Goal: Obtain resource: Obtain resource

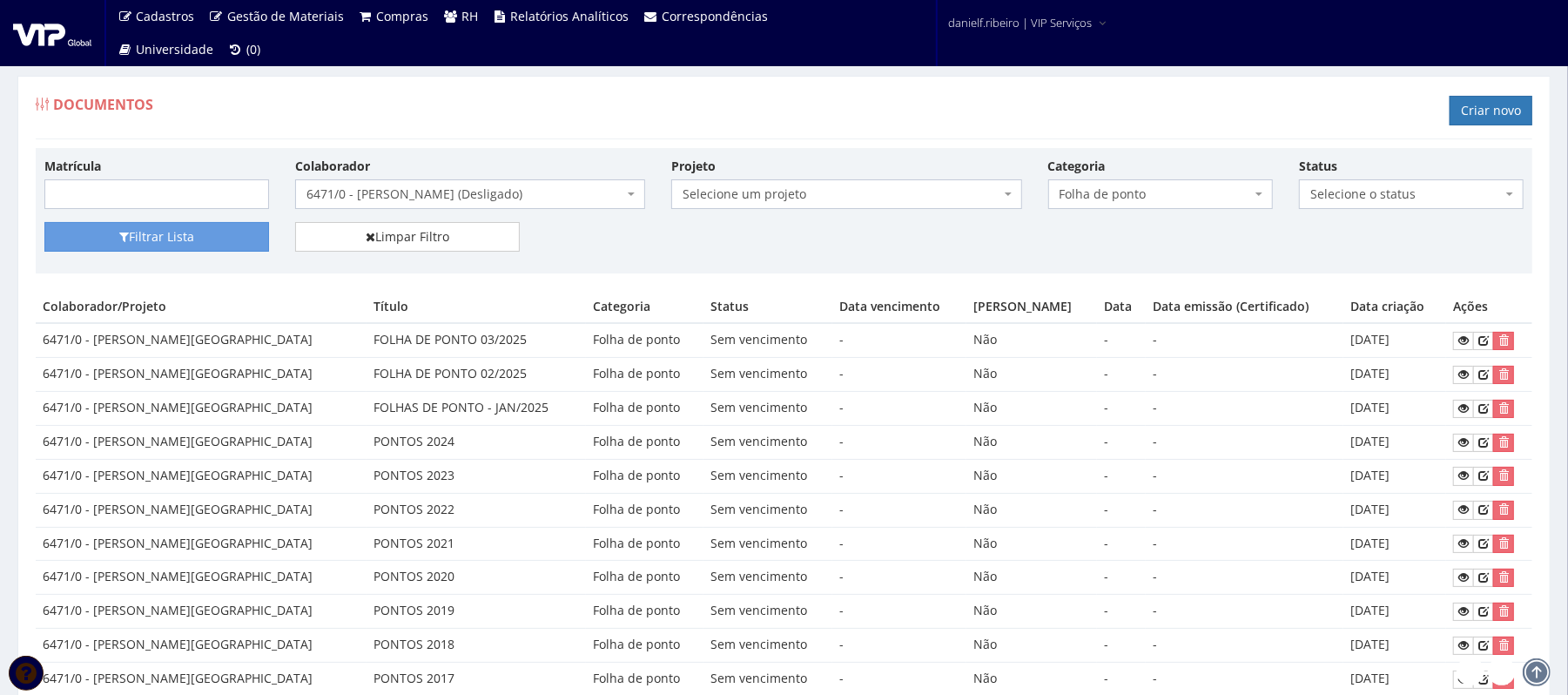
click at [488, 190] on span "6471/0 - [PERSON_NAME] (Desligado)" at bounding box center [465, 194] width 316 height 17
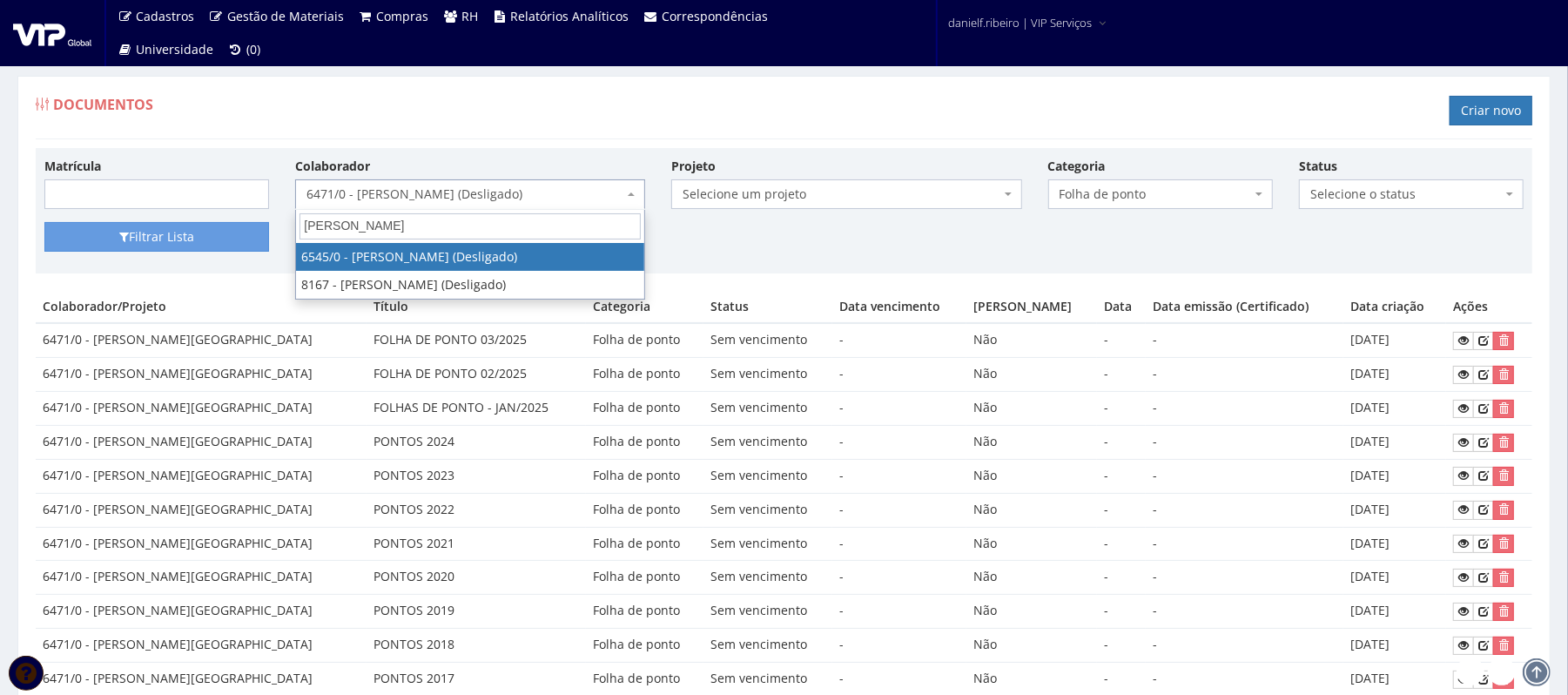
type input "reginaldo o"
select select "3952"
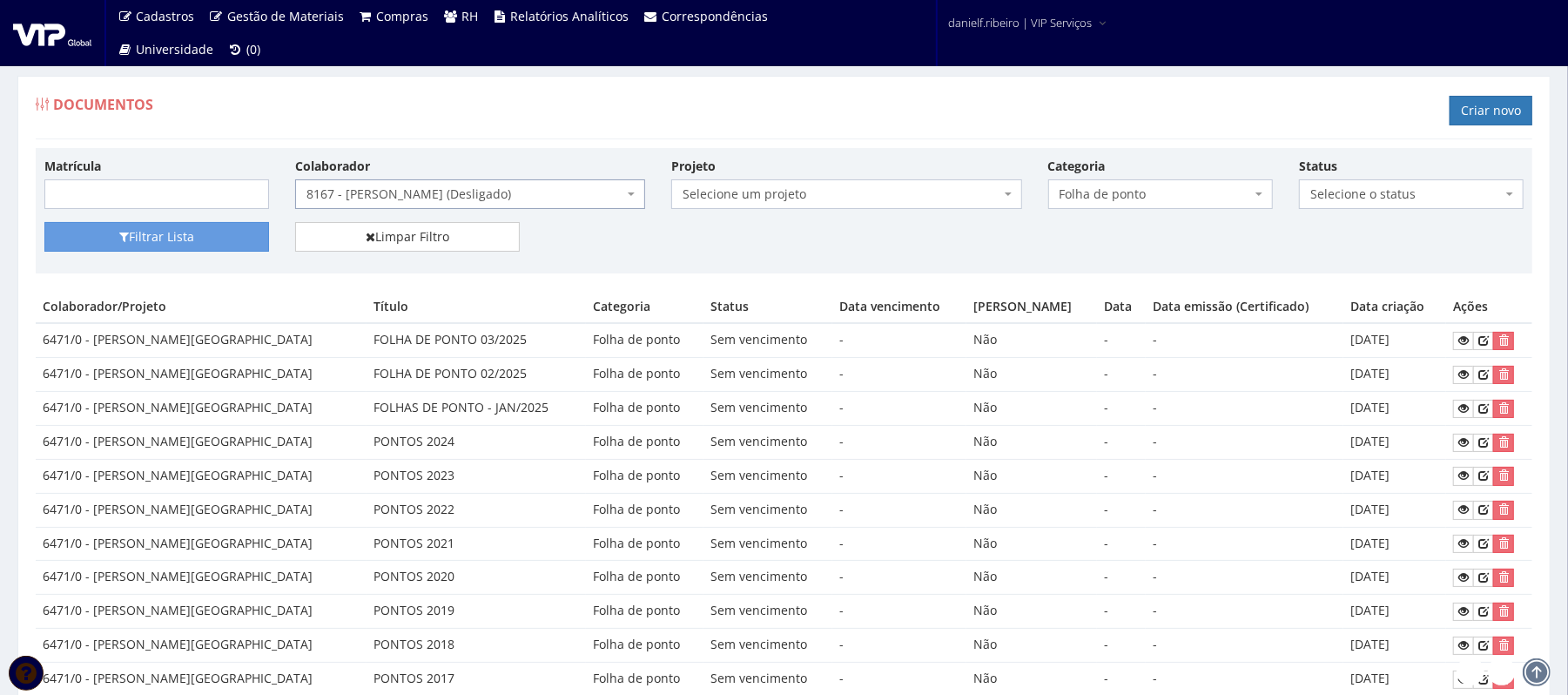
drag, startPoint x: 470, startPoint y: 209, endPoint x: 429, endPoint y: 255, distance: 61.6
drag, startPoint x: 429, startPoint y: 255, endPoint x: 162, endPoint y: 235, distance: 267.7
click at [162, 235] on button "Filtrar Lista" at bounding box center [156, 236] width 225 height 30
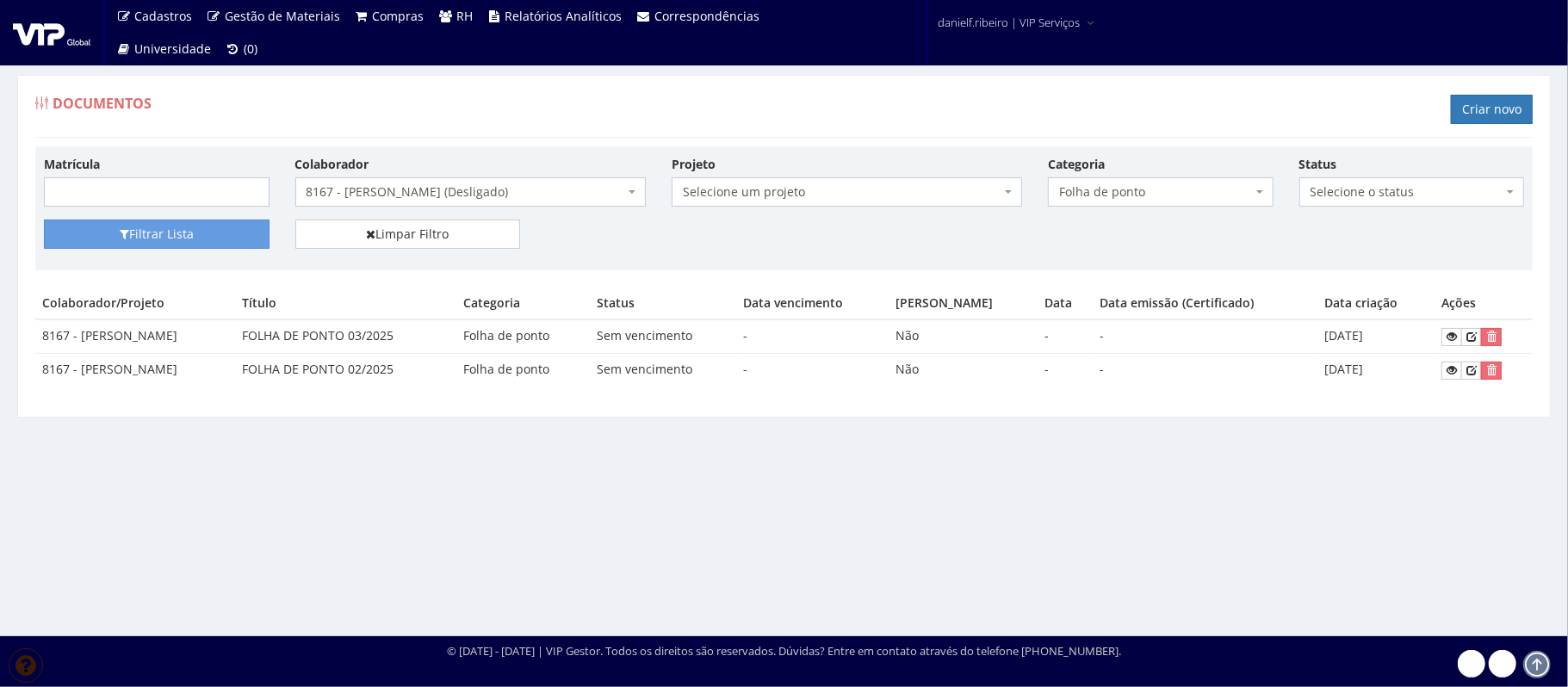
click at [408, 199] on span "8167 - [PERSON_NAME] (Desligado)" at bounding box center [465, 192] width 318 height 17
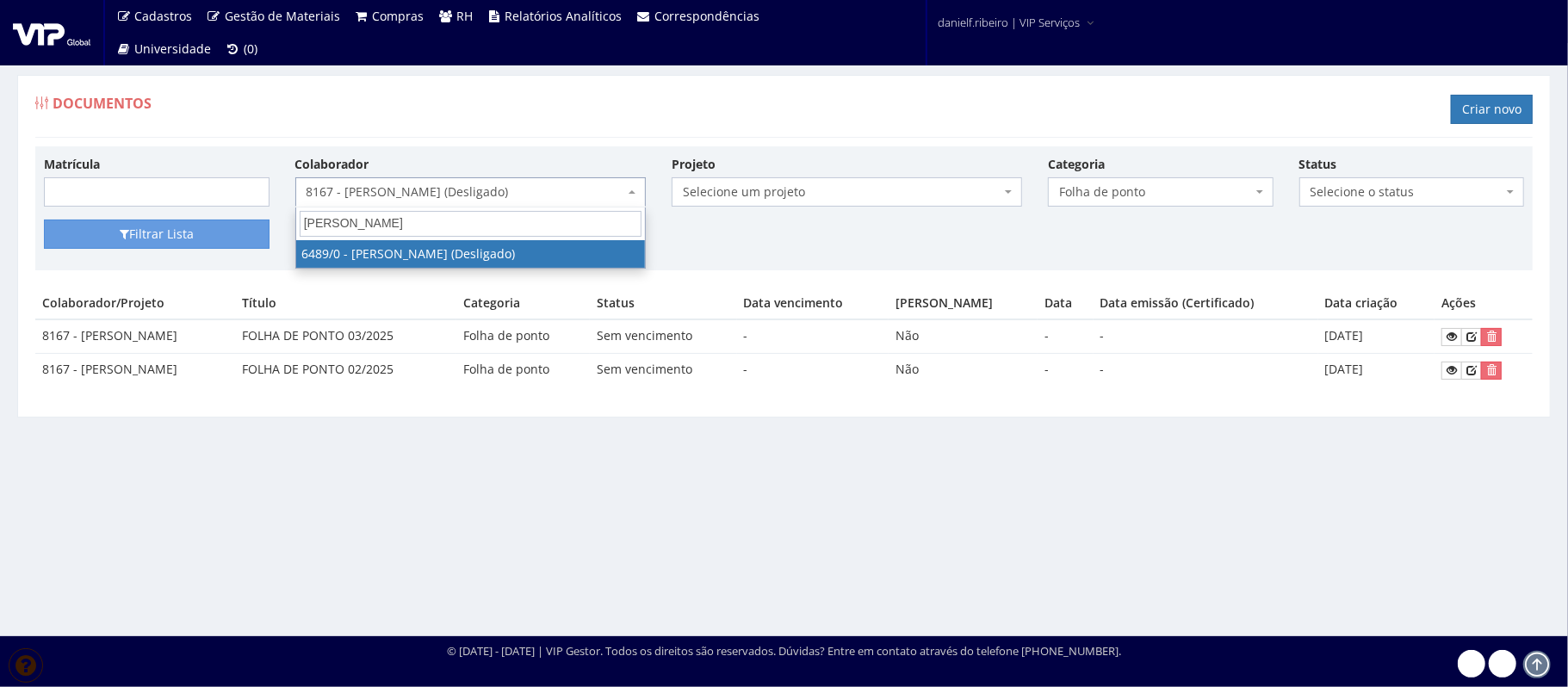
type input "jarbas martins"
select select "90"
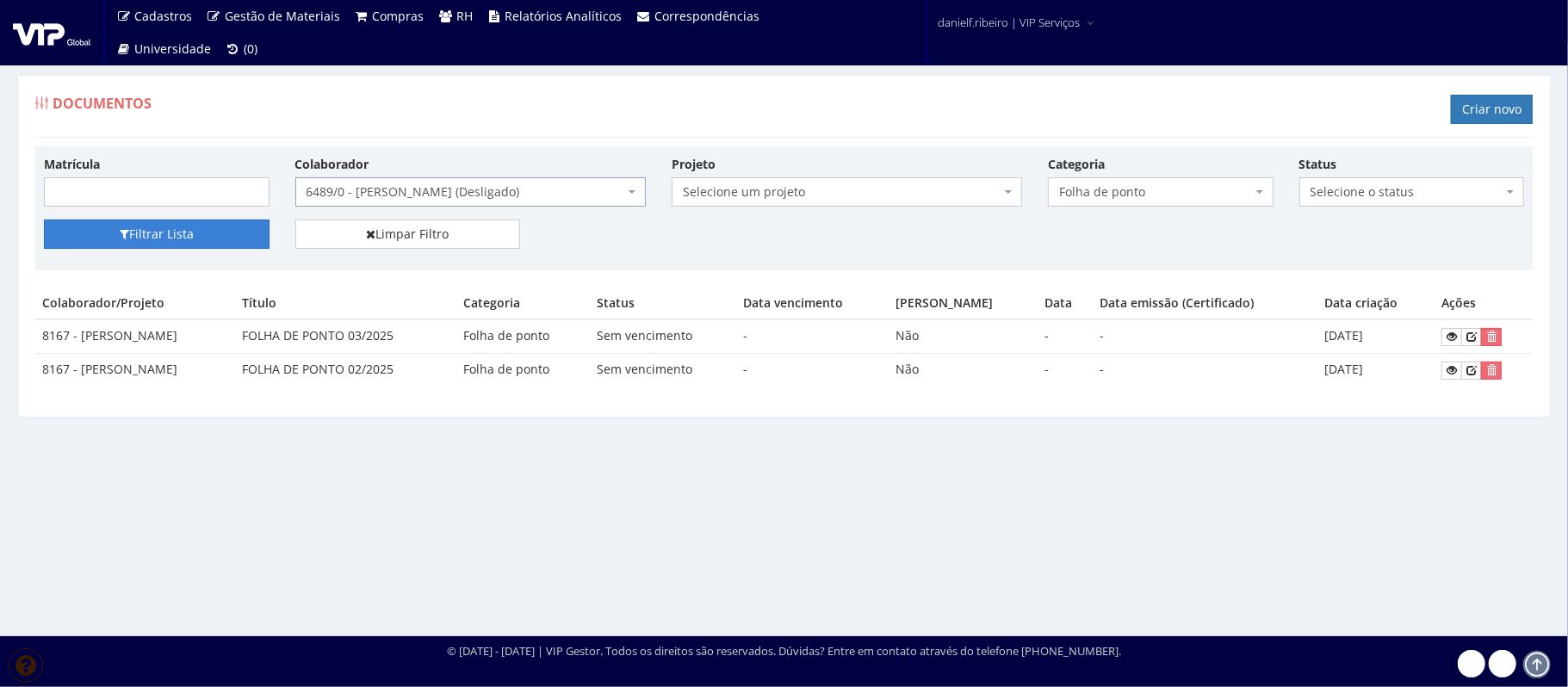
click at [234, 239] on button "Filtrar Lista" at bounding box center [157, 234] width 225 height 30
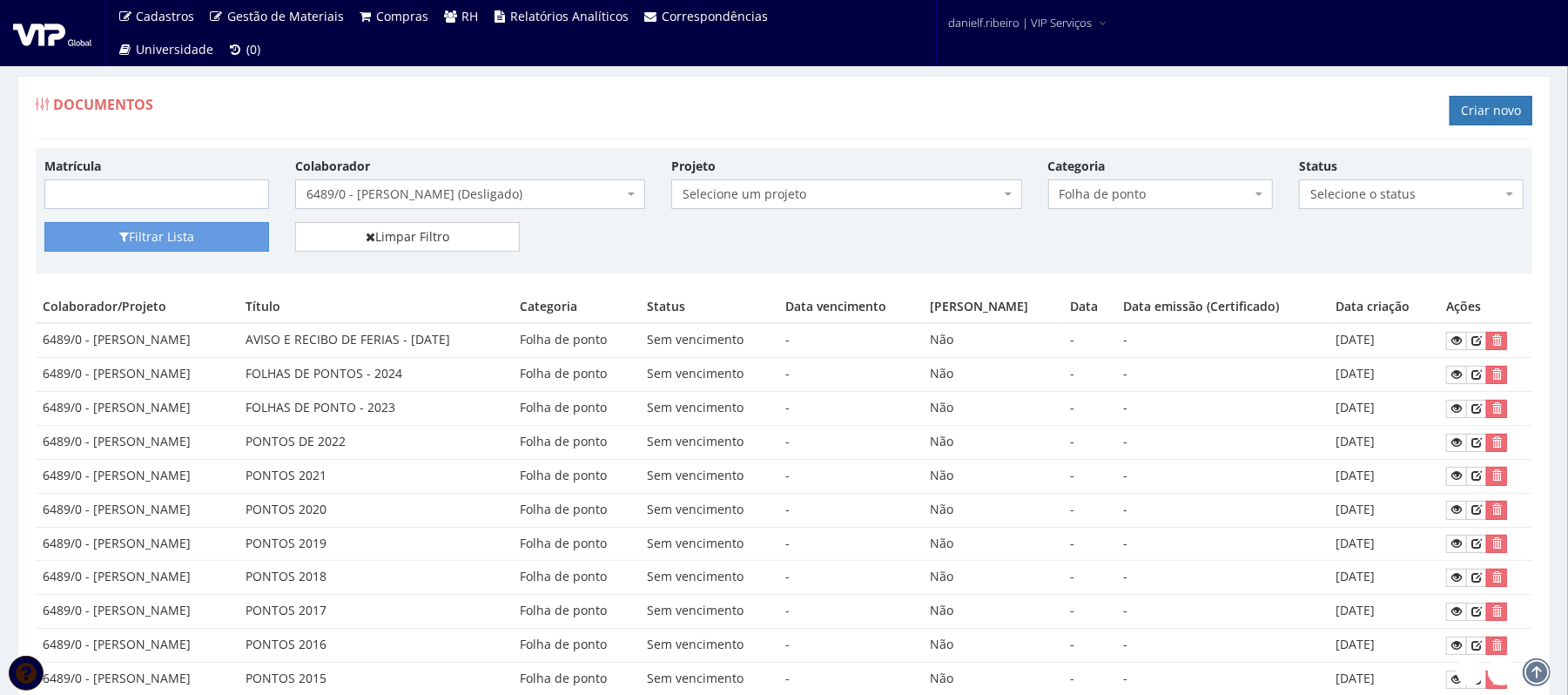
click at [503, 184] on span "6489/0 - JARBAS MARTINS (Desligado)" at bounding box center [470, 194] width 350 height 30
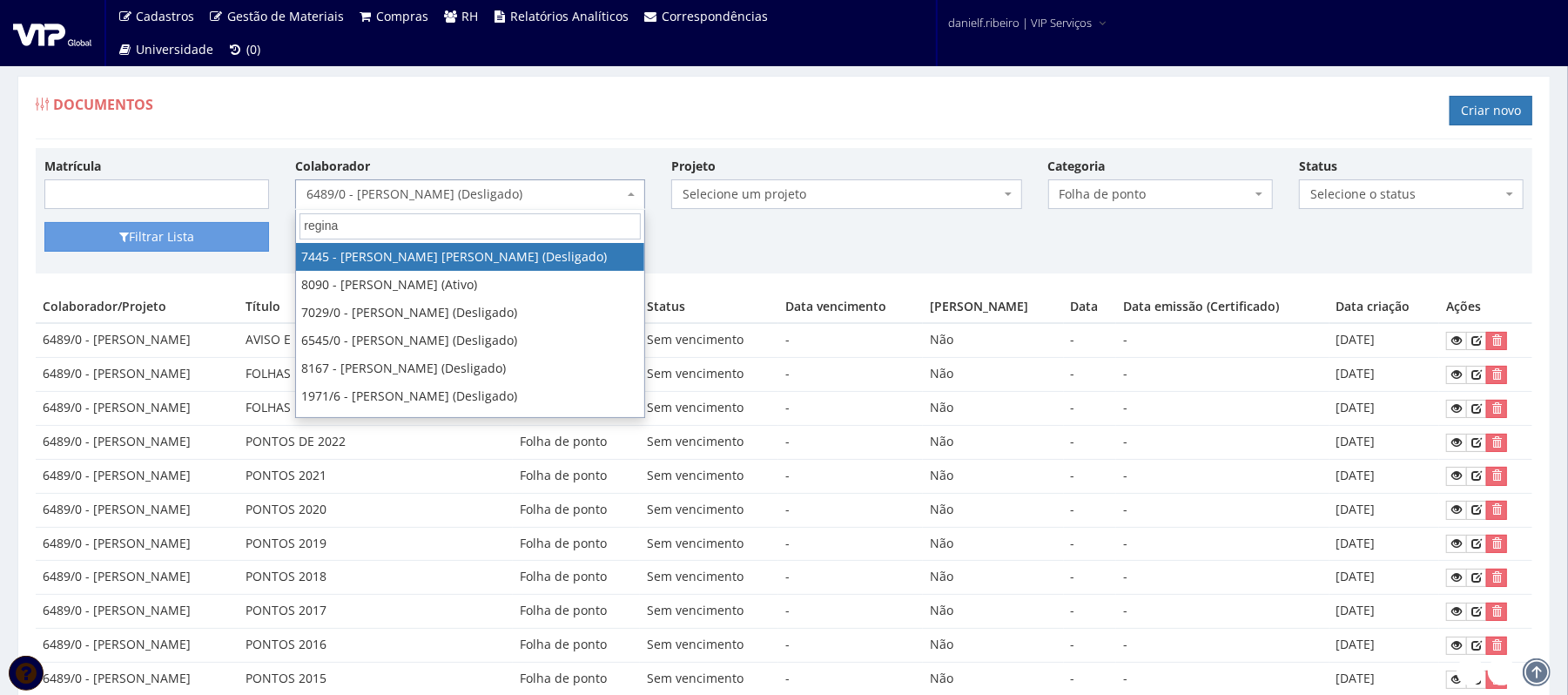
type input "regina"
click at [920, 98] on div "Documentos Criar novo" at bounding box center [784, 113] width 1497 height 52
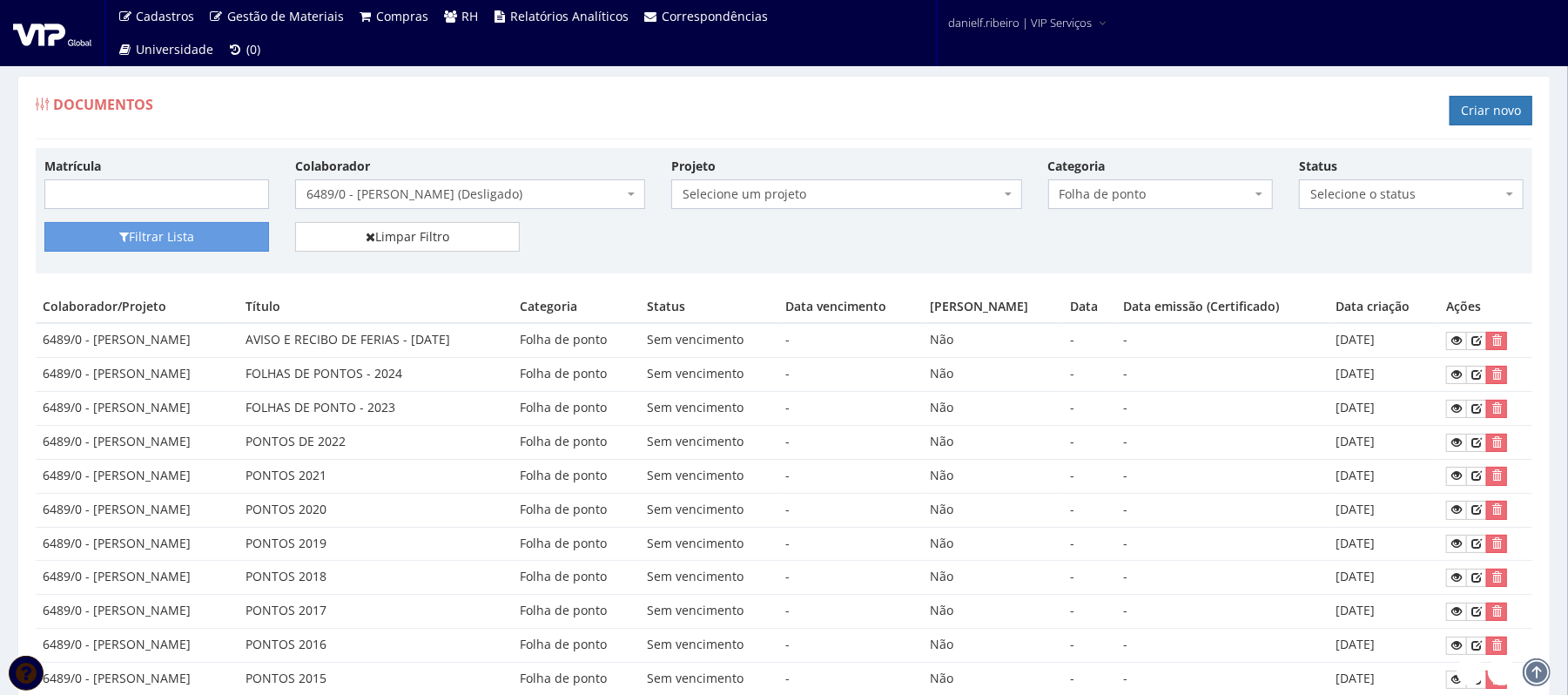
click at [468, 188] on span "6489/0 - [PERSON_NAME] (Desligado)" at bounding box center [465, 194] width 316 height 17
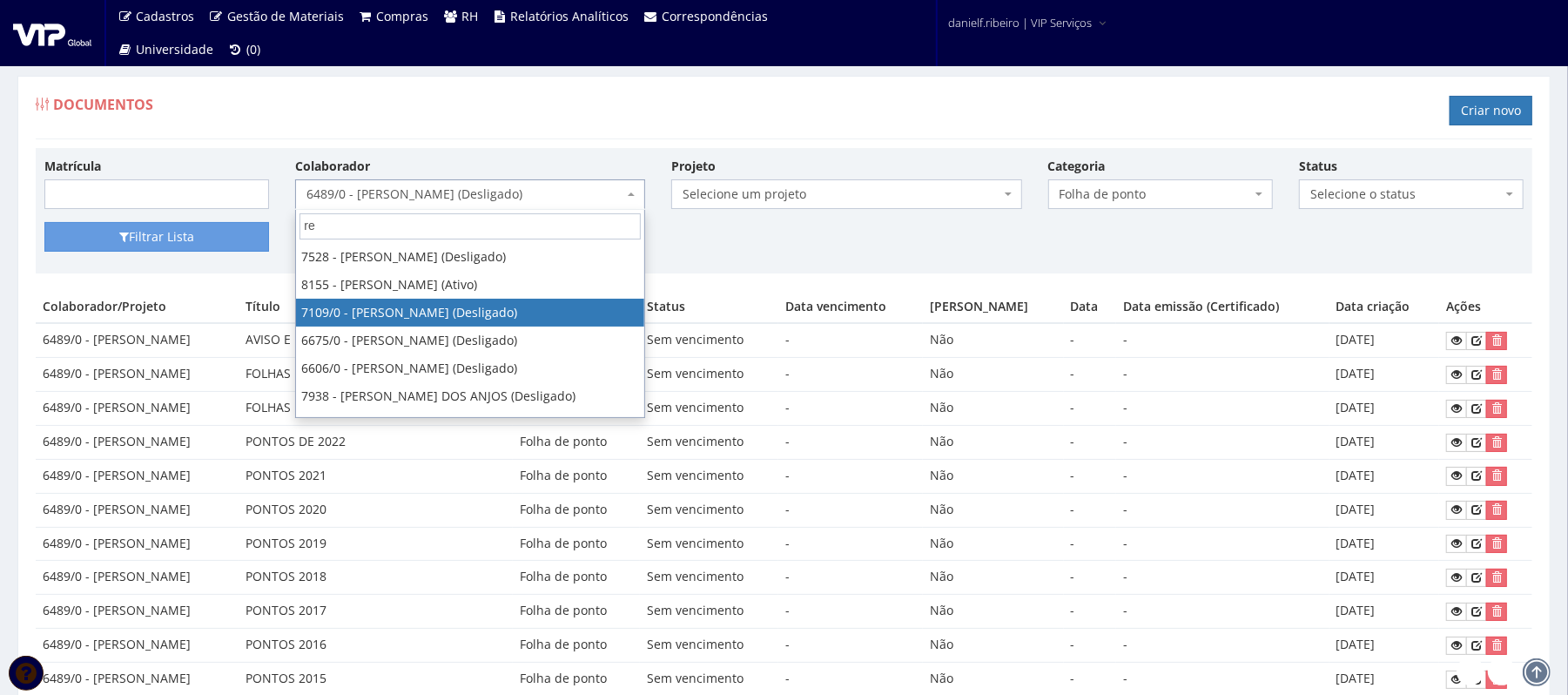
type input "re"
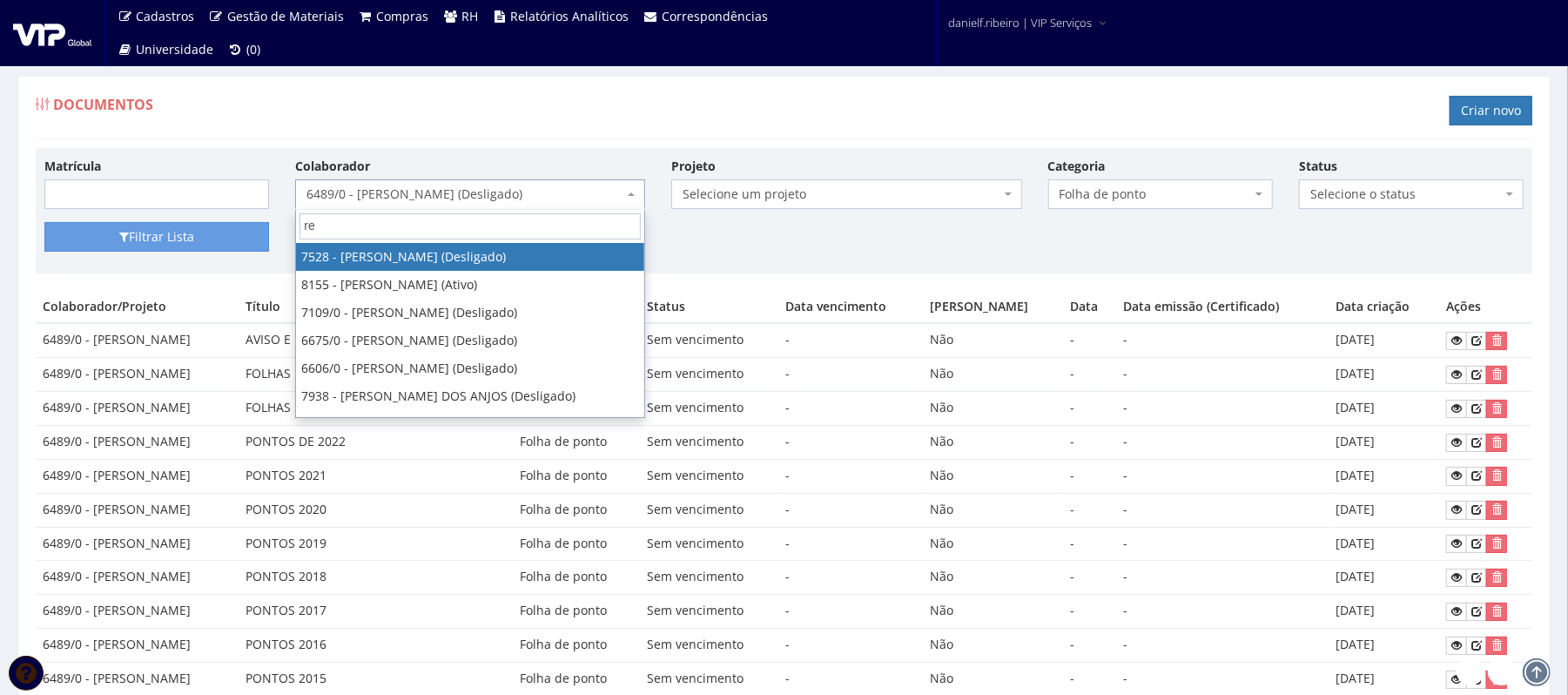
click at [693, 117] on div "Documentos Criar novo" at bounding box center [784, 113] width 1497 height 52
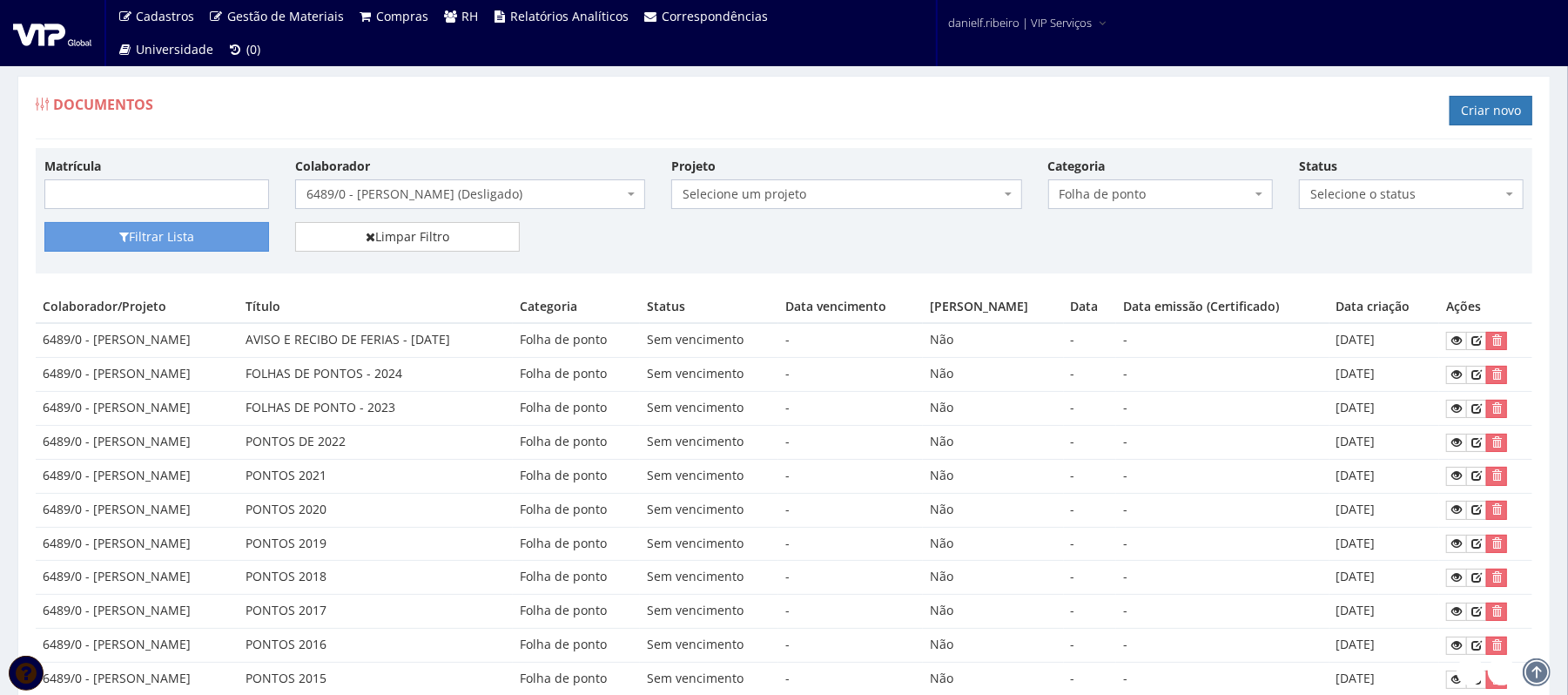
click at [463, 191] on span "6489/0 - [PERSON_NAME] (Desligado)" at bounding box center [465, 194] width 316 height 17
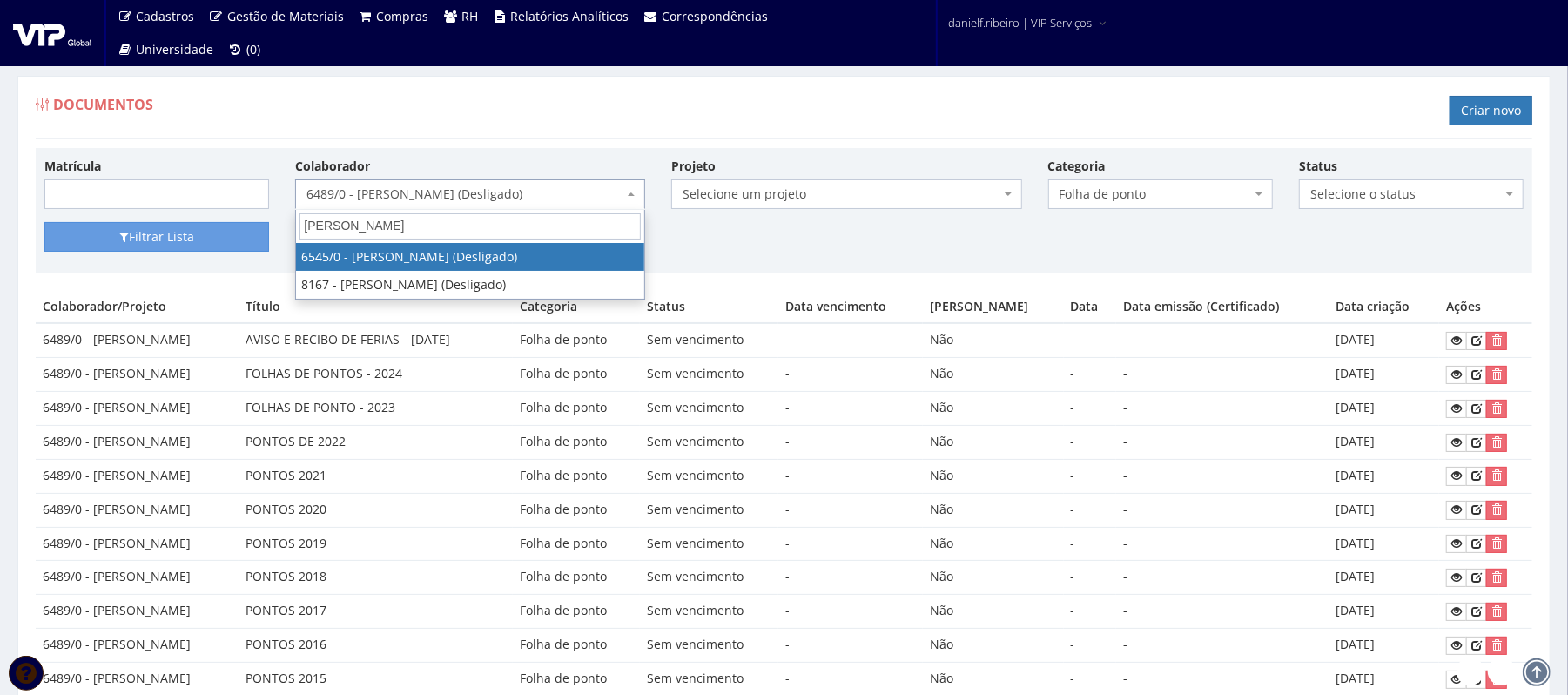
type input "reginaldo"
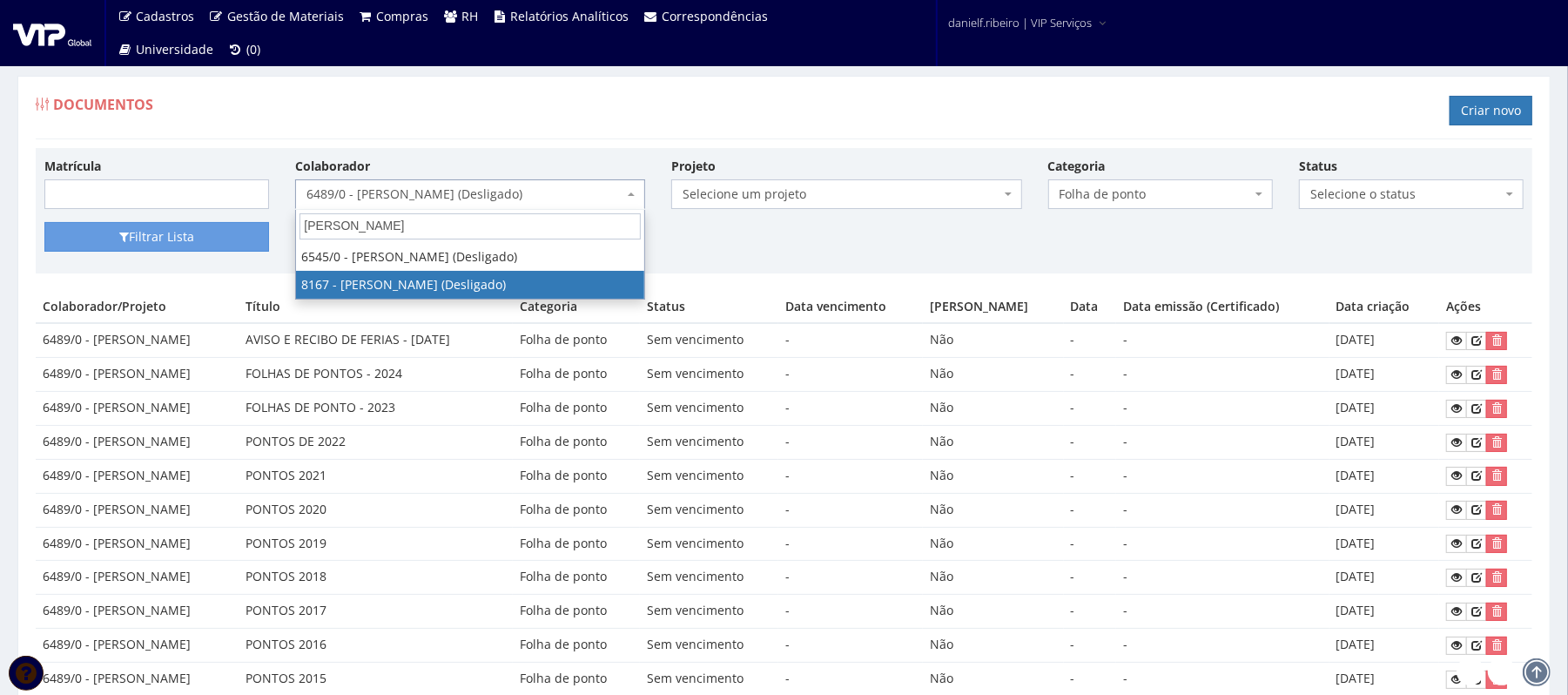
select select "3952"
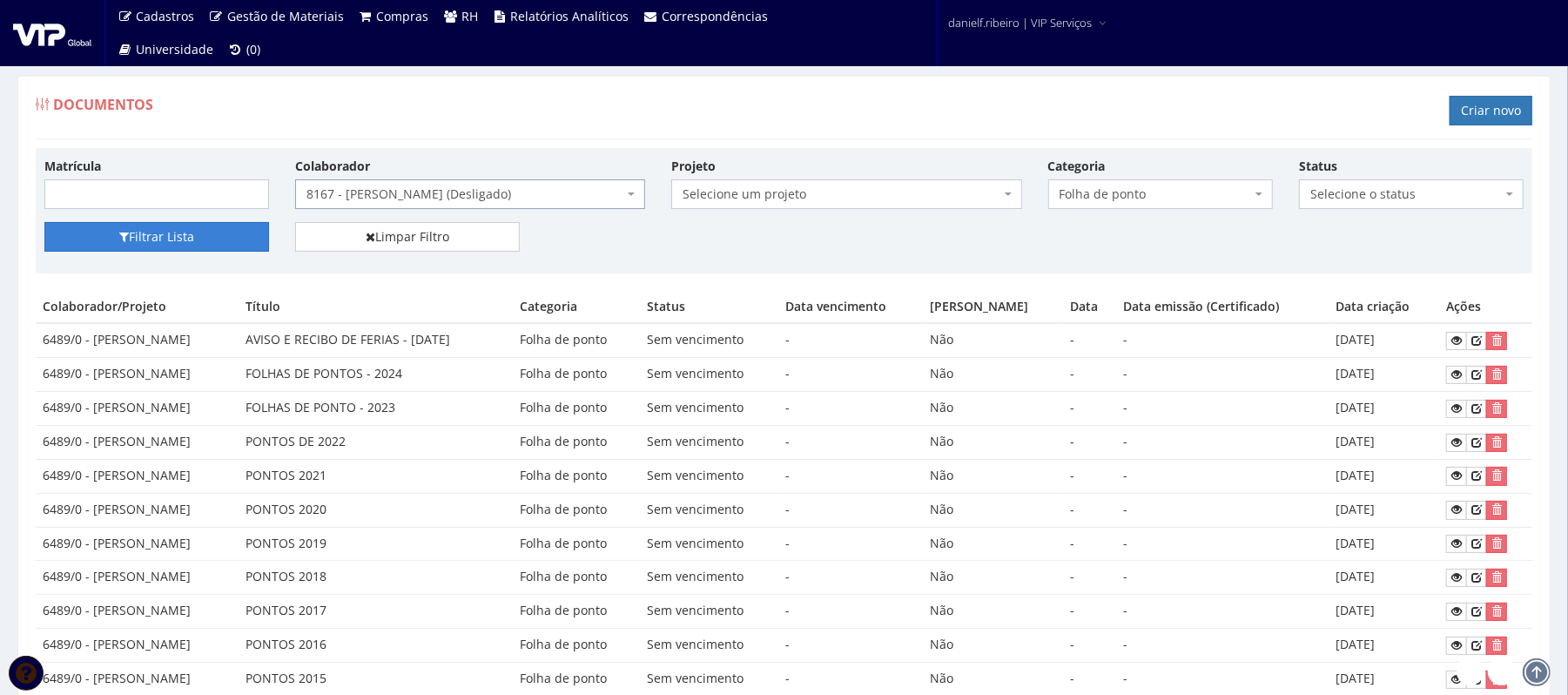
click at [179, 230] on button "Filtrar Lista" at bounding box center [156, 236] width 225 height 30
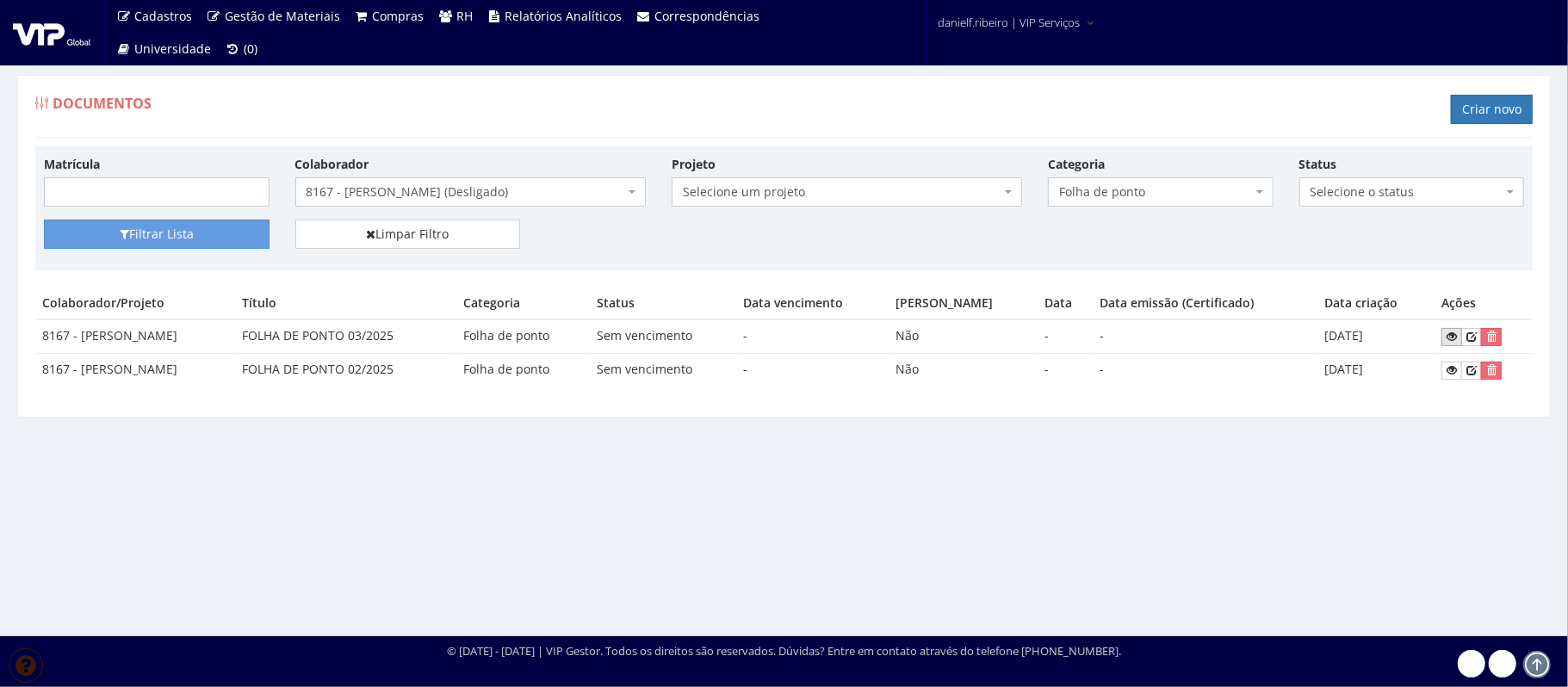
click at [1456, 336] on icon at bounding box center [1452, 336] width 10 height 12
click at [1456, 375] on icon at bounding box center [1452, 370] width 10 height 12
click at [422, 191] on span "8167 - [PERSON_NAME] (Desligado)" at bounding box center [465, 192] width 318 height 17
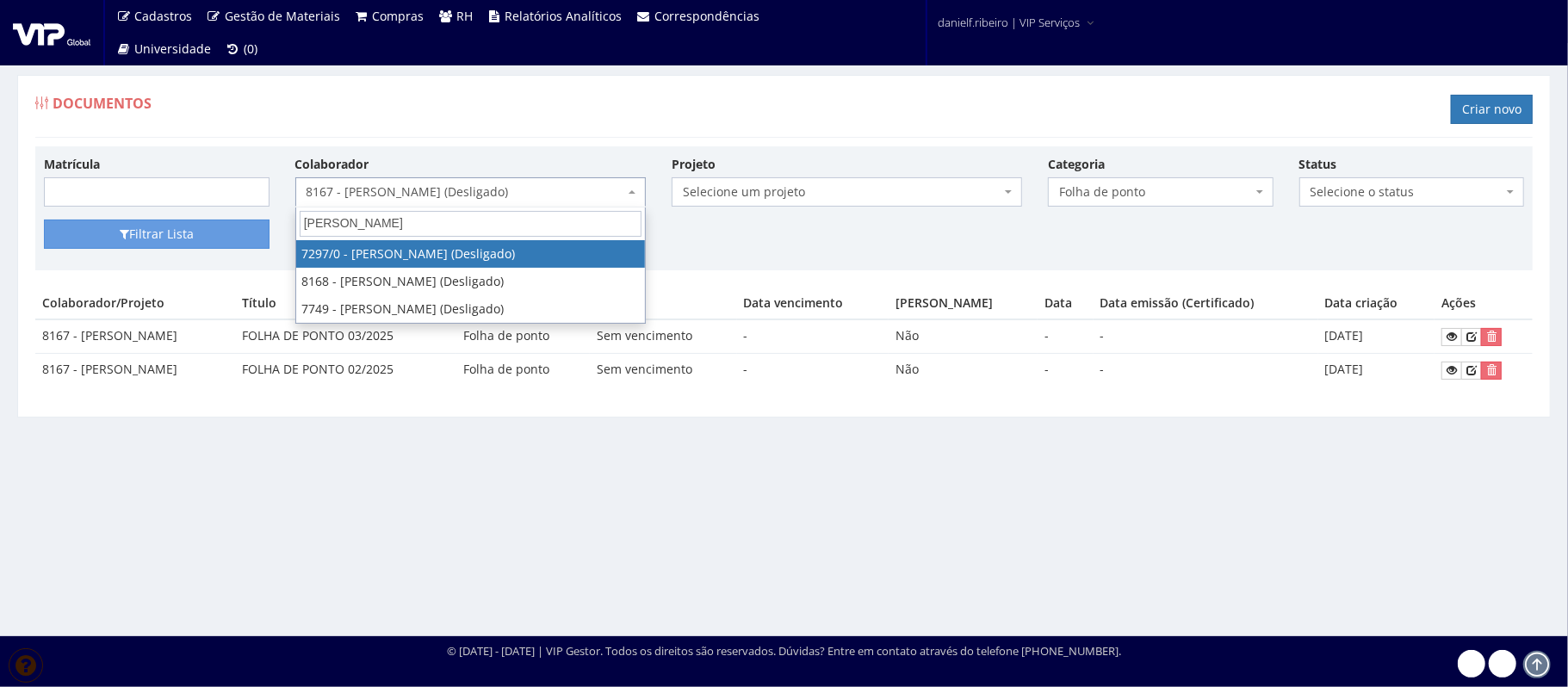
type input "[PERSON_NAME]"
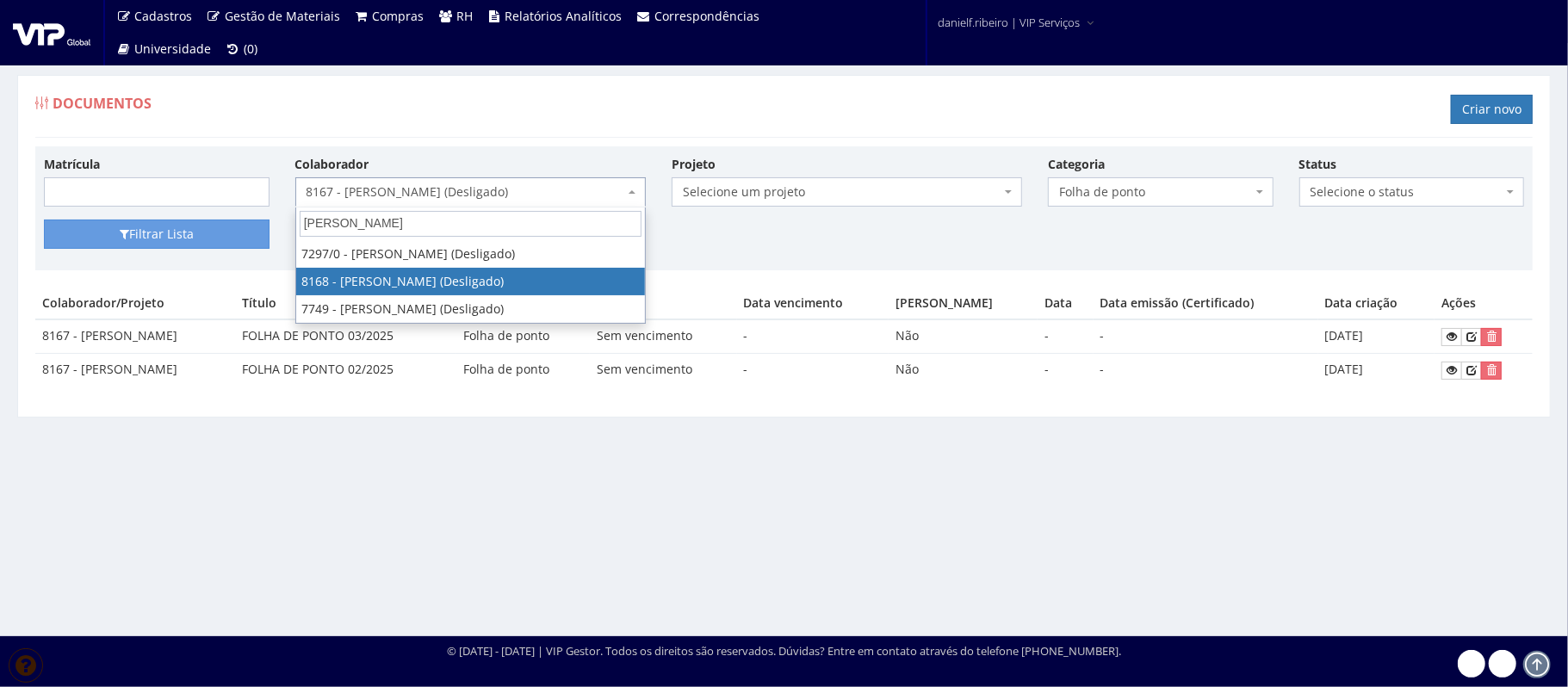
select select "3955"
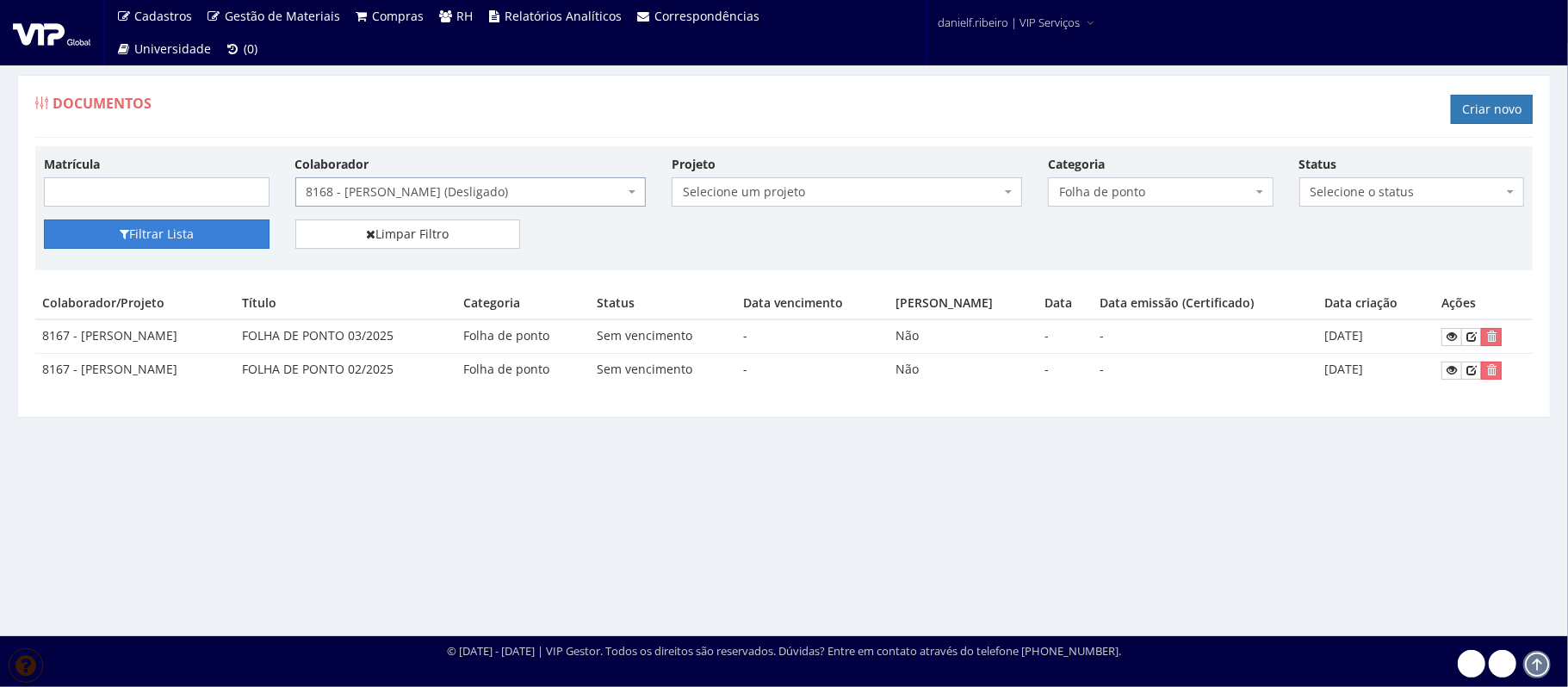
click at [153, 241] on button "Filtrar Lista" at bounding box center [157, 234] width 225 height 30
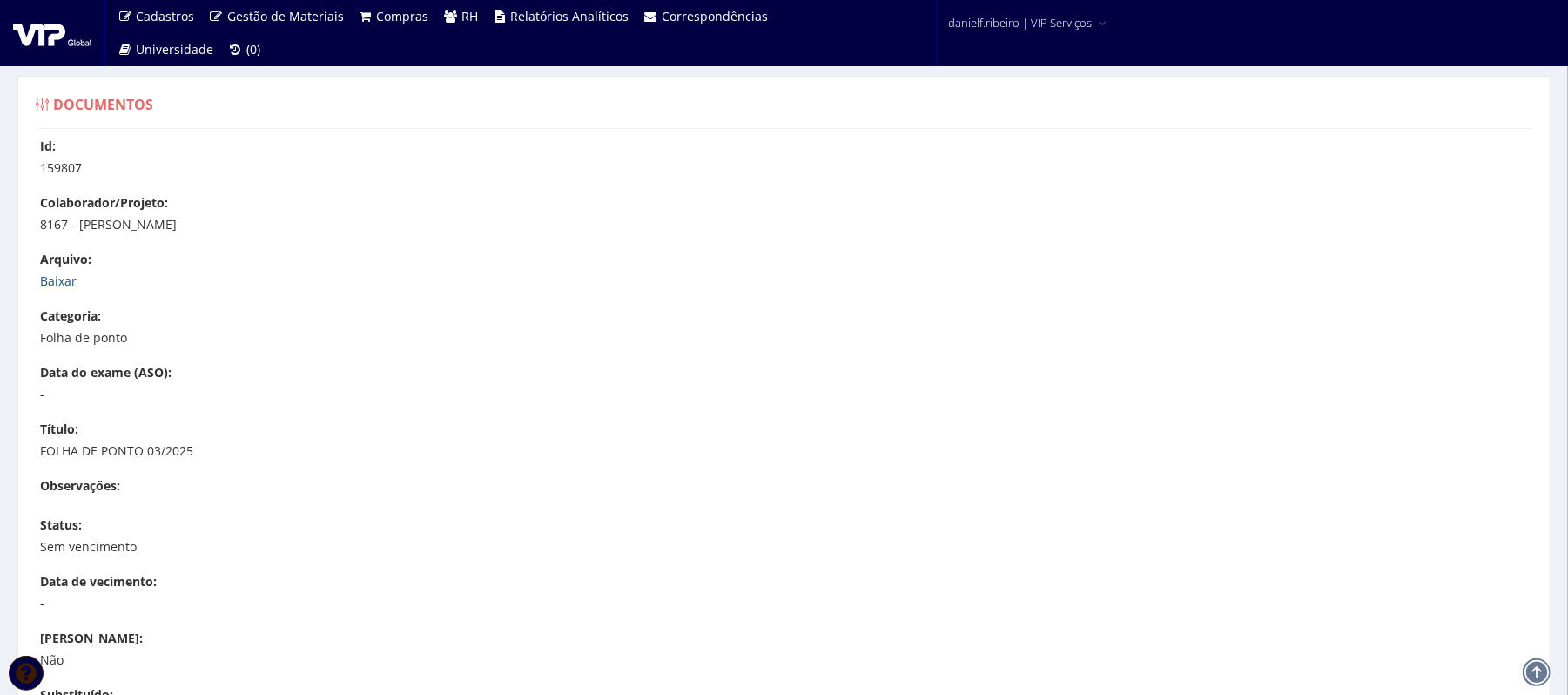
click at [61, 275] on link "Baixar" at bounding box center [58, 280] width 37 height 16
click at [52, 280] on link "Baixar" at bounding box center [58, 280] width 37 height 16
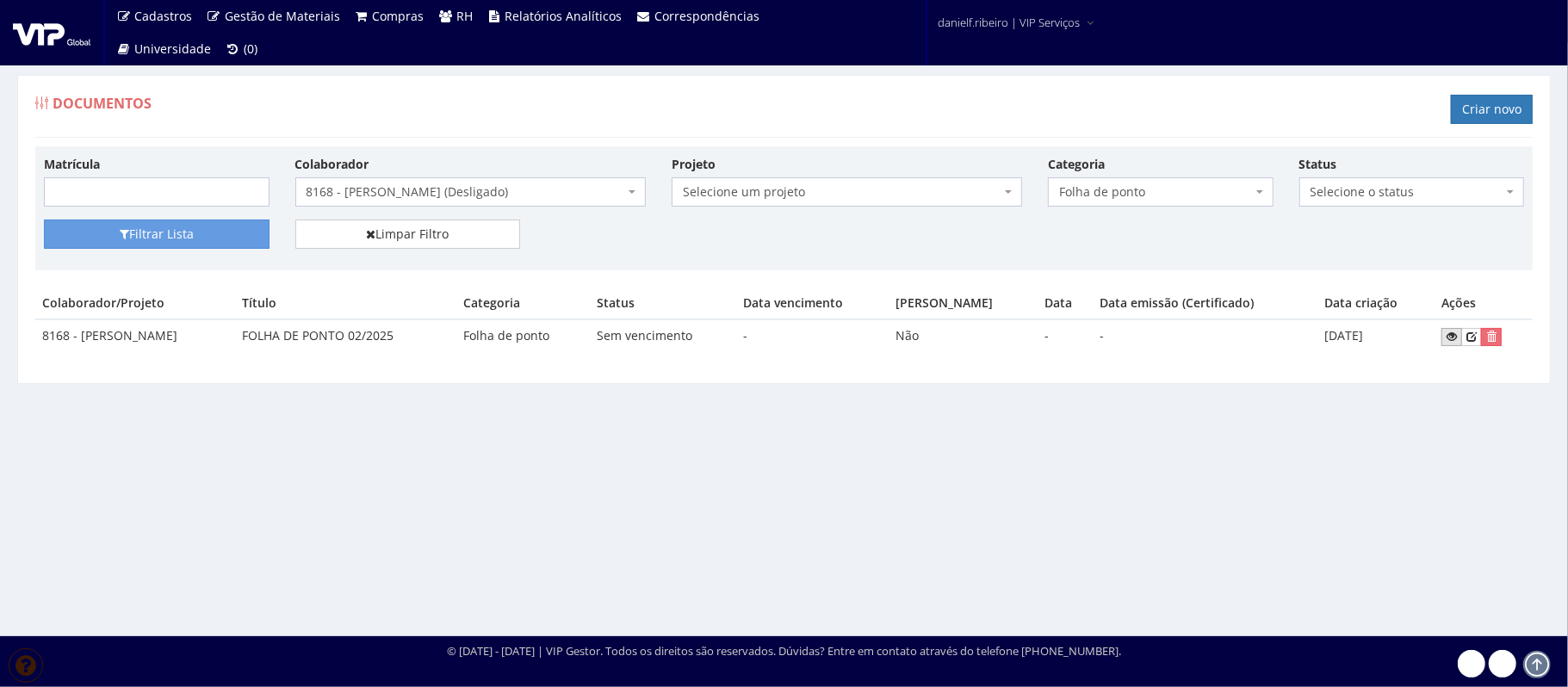
click at [1452, 335] on icon at bounding box center [1452, 336] width 10 height 12
click at [518, 176] on div "Colaborador Selecione um colaborador 7015/0 - ADEILTON LUIZ NETO (Desligado) 70…" at bounding box center [470, 180] width 376 height 52
click at [538, 200] on span "8168 - [PERSON_NAME] (Desligado)" at bounding box center [465, 192] width 318 height 17
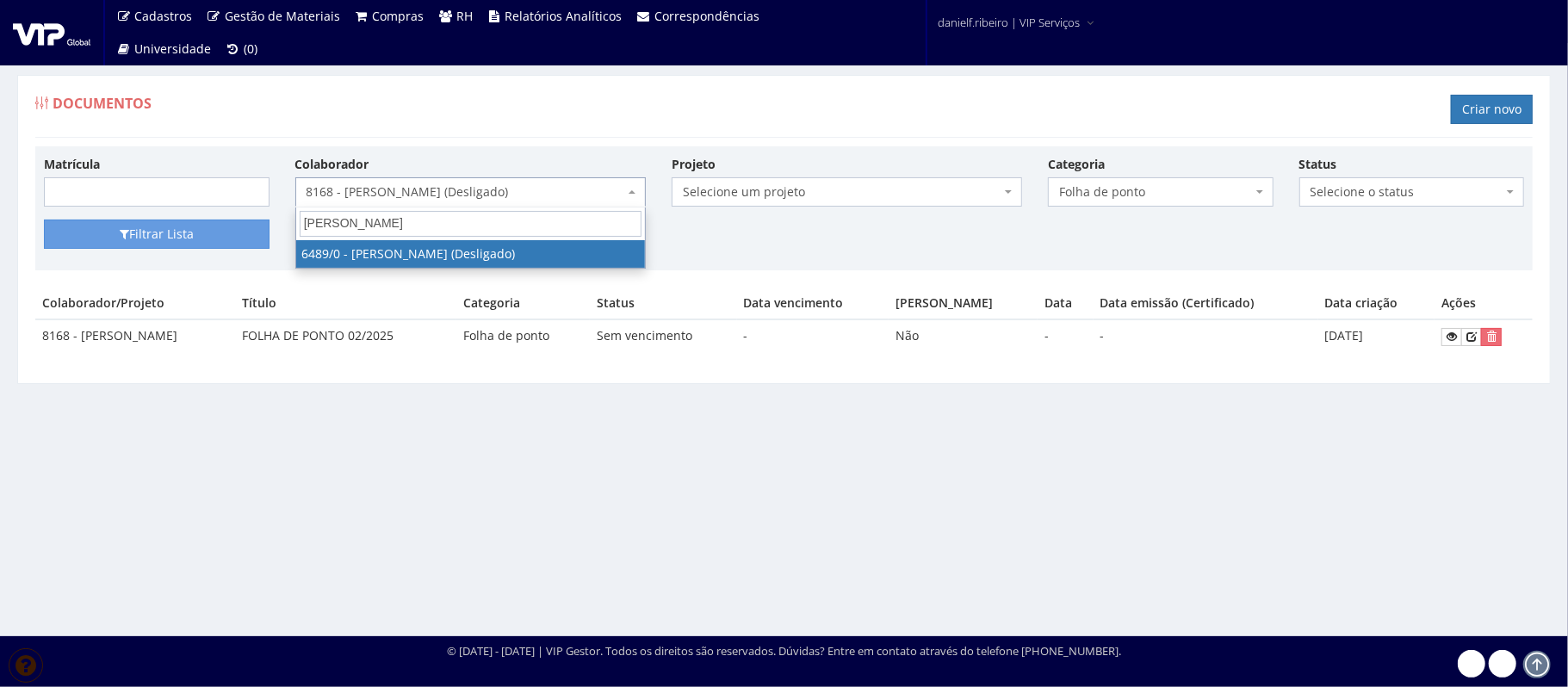
type input "jarbas martins"
select select "90"
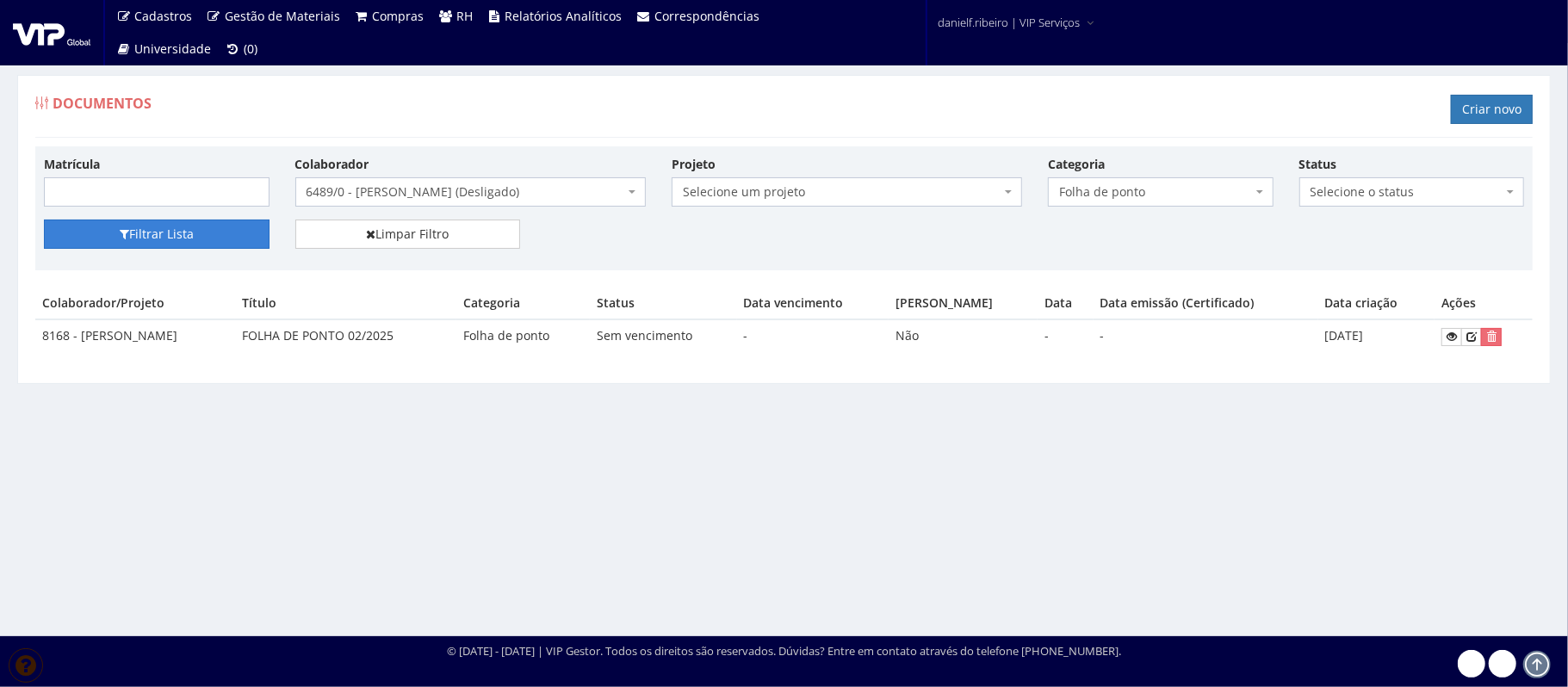
click at [216, 236] on button "Filtrar Lista" at bounding box center [157, 234] width 225 height 30
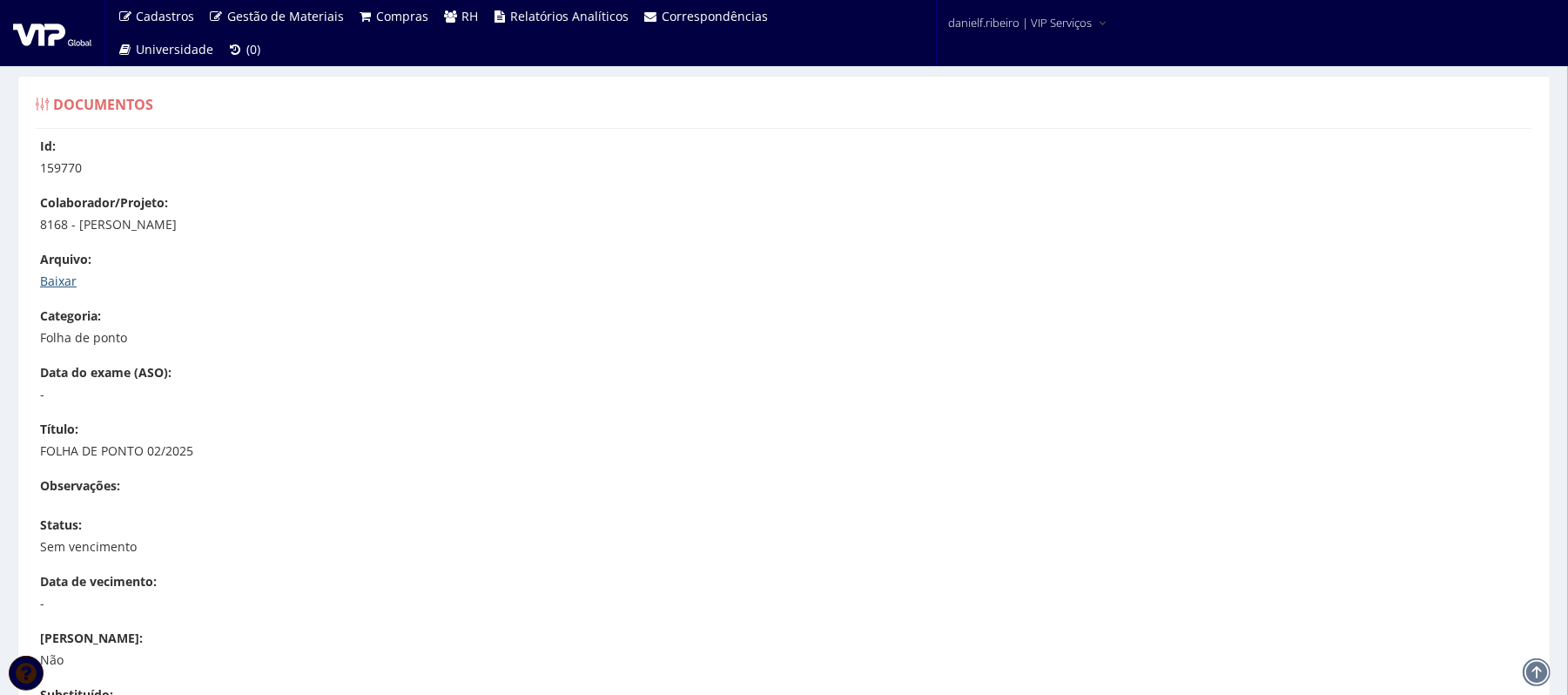
click at [47, 276] on link "Baixar" at bounding box center [58, 280] width 37 height 16
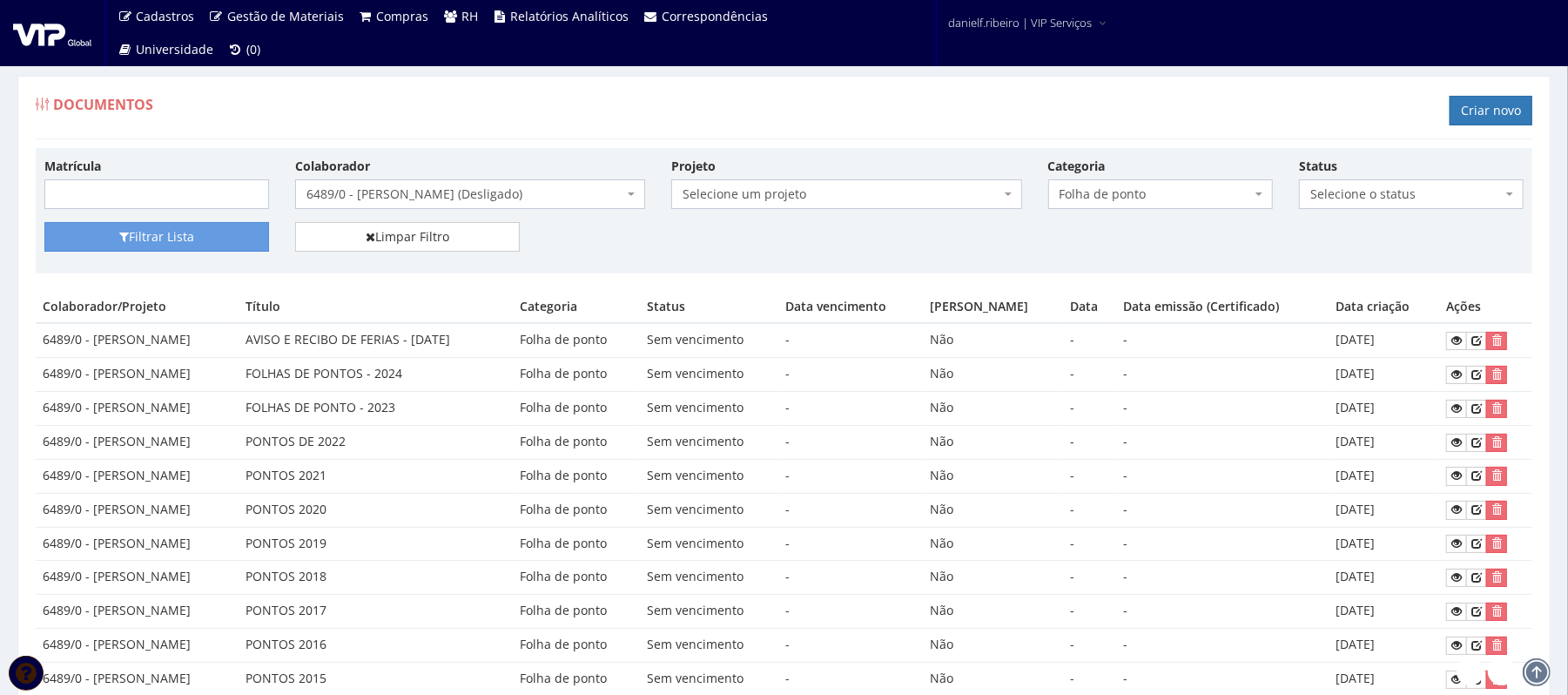
click at [398, 195] on span "6489/0 - [PERSON_NAME] (Desligado)" at bounding box center [465, 194] width 316 height 17
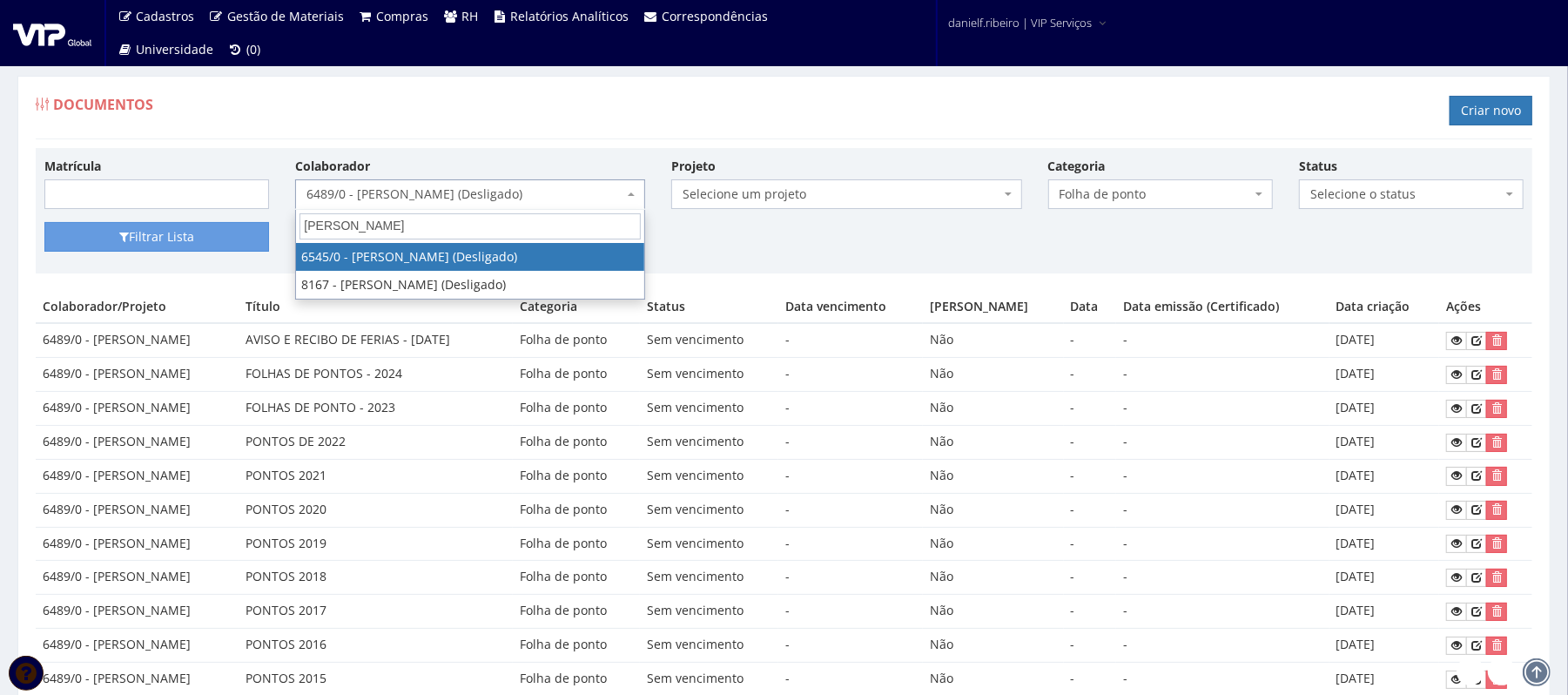
type input "[PERSON_NAME]"
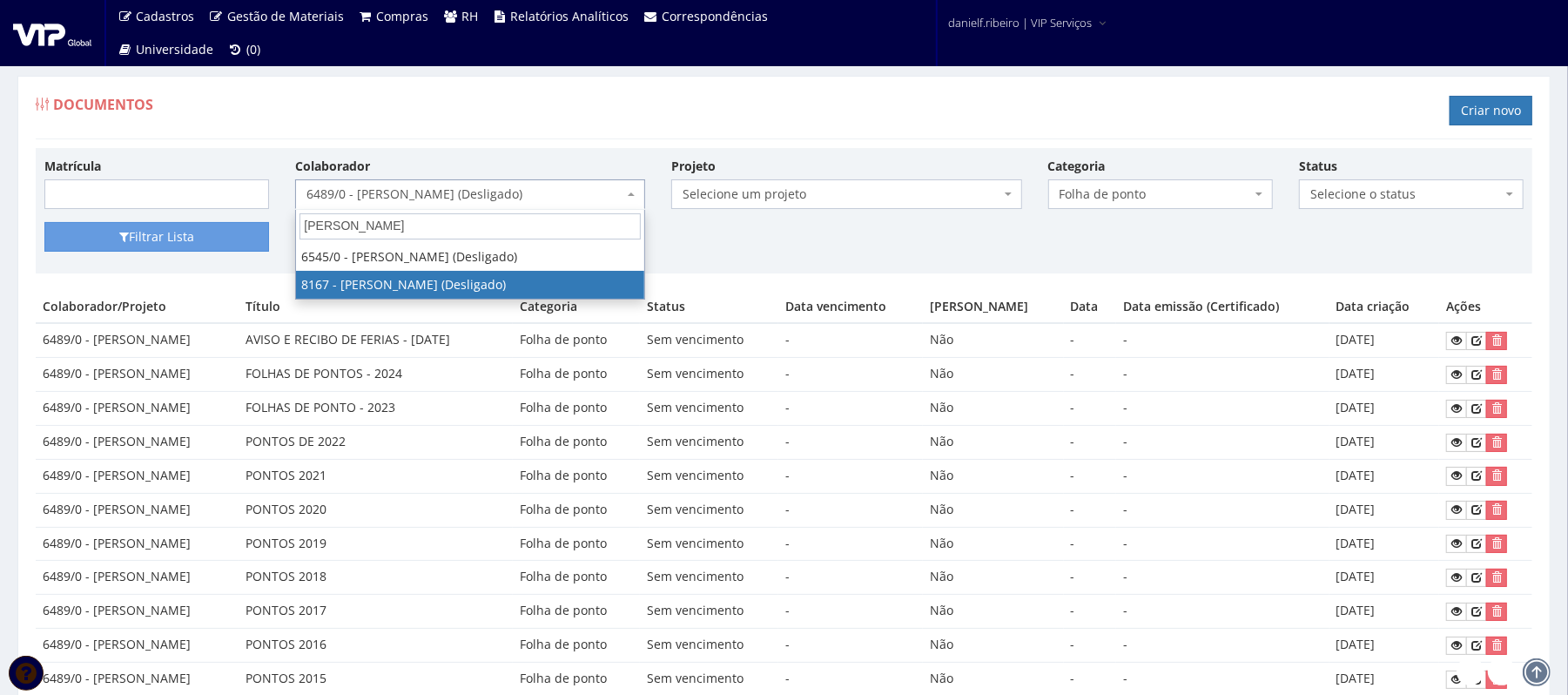
select select "3952"
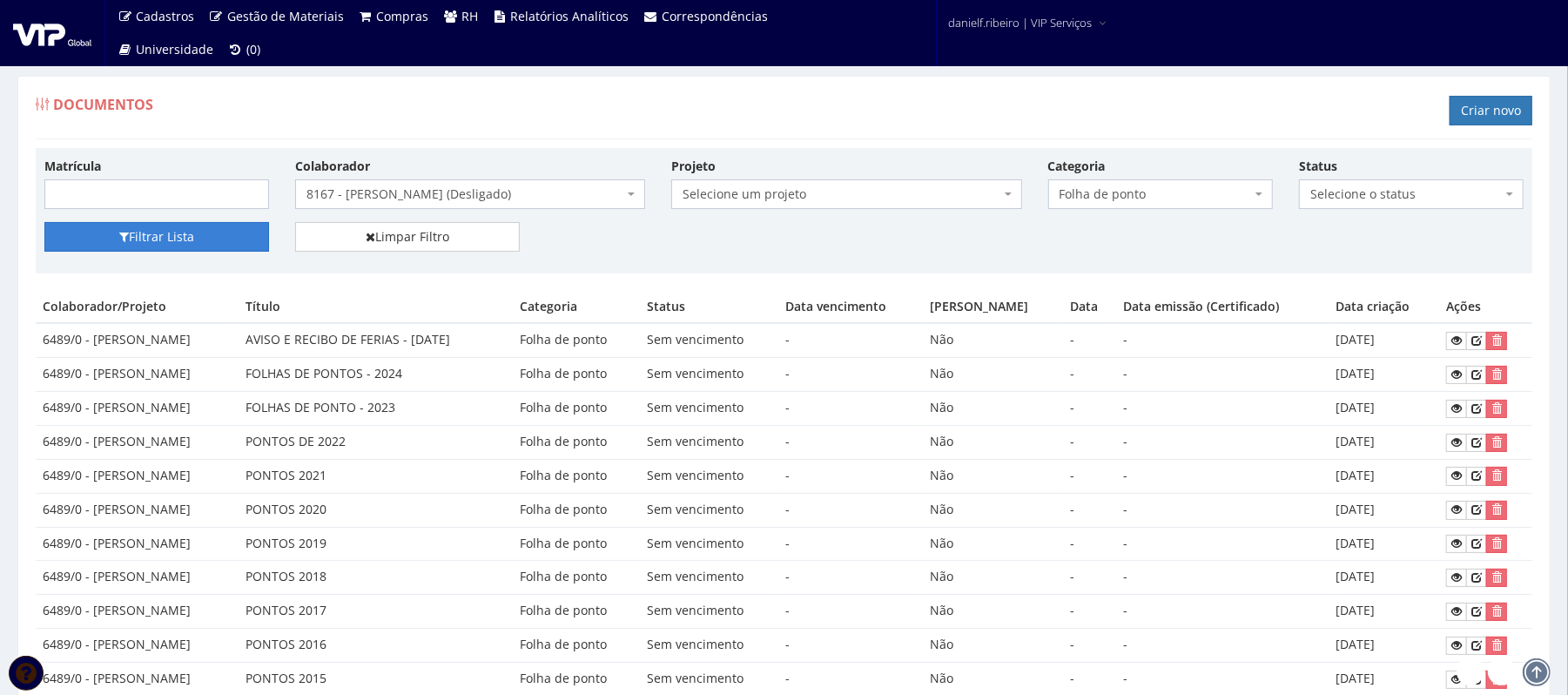
click at [129, 240] on button "Filtrar Lista" at bounding box center [156, 236] width 225 height 30
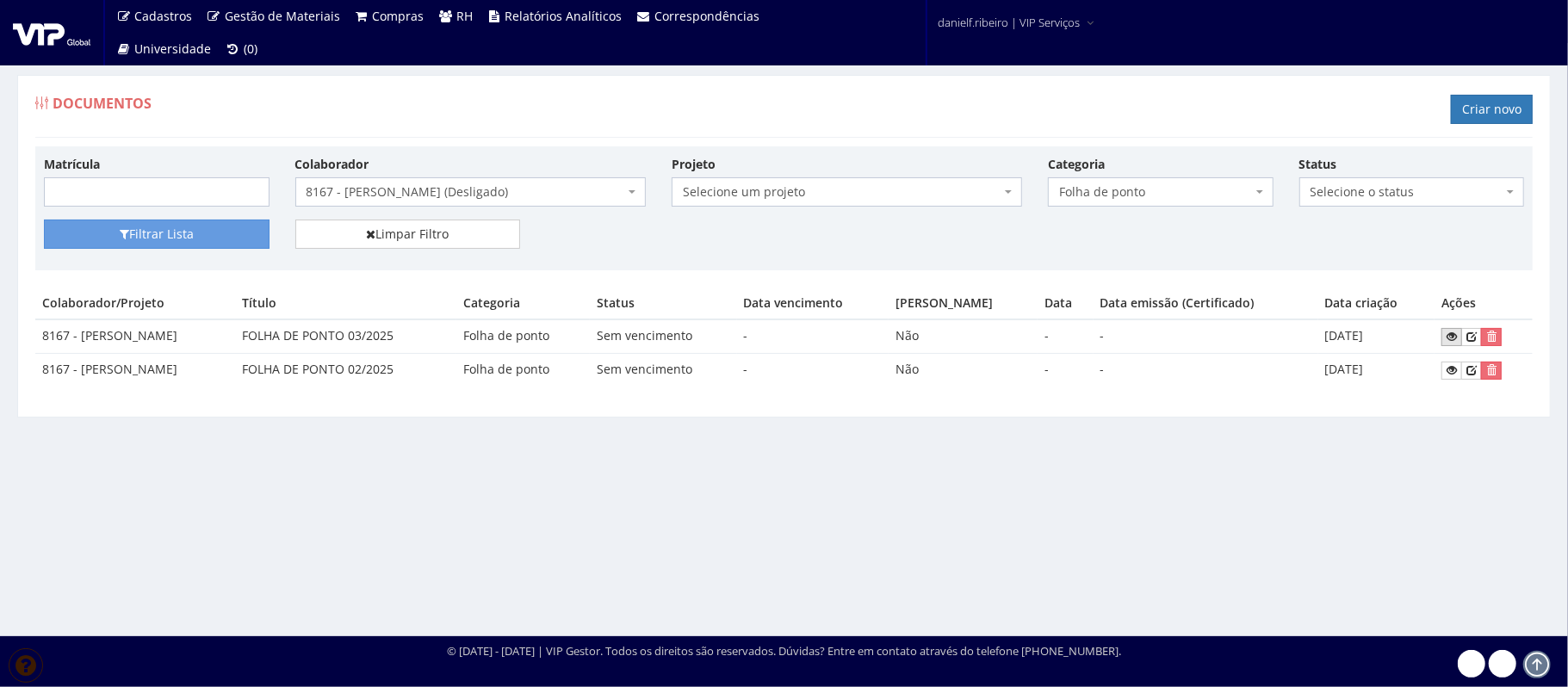
click at [1454, 338] on icon at bounding box center [1452, 336] width 10 height 12
click at [1456, 368] on icon at bounding box center [1452, 370] width 10 height 12
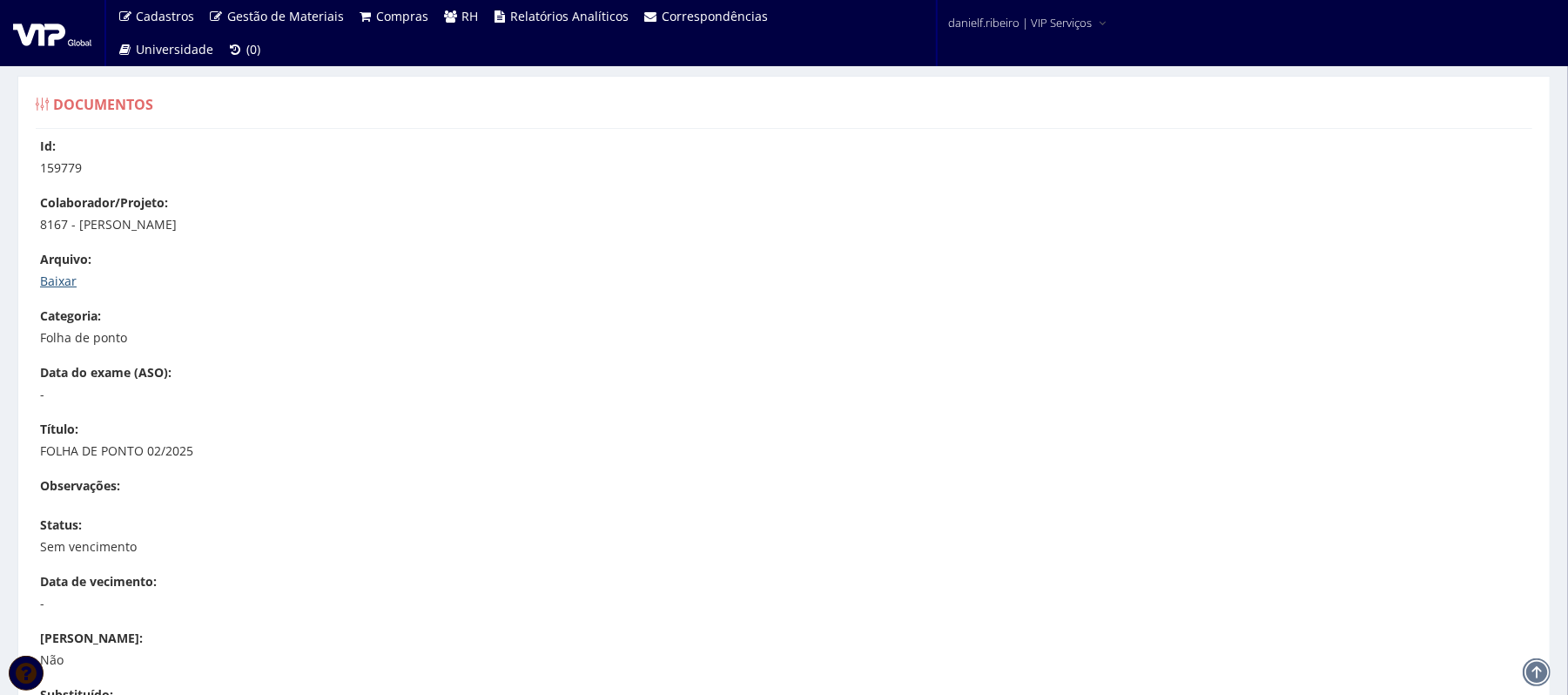
click at [65, 277] on link "Baixar" at bounding box center [58, 280] width 37 height 16
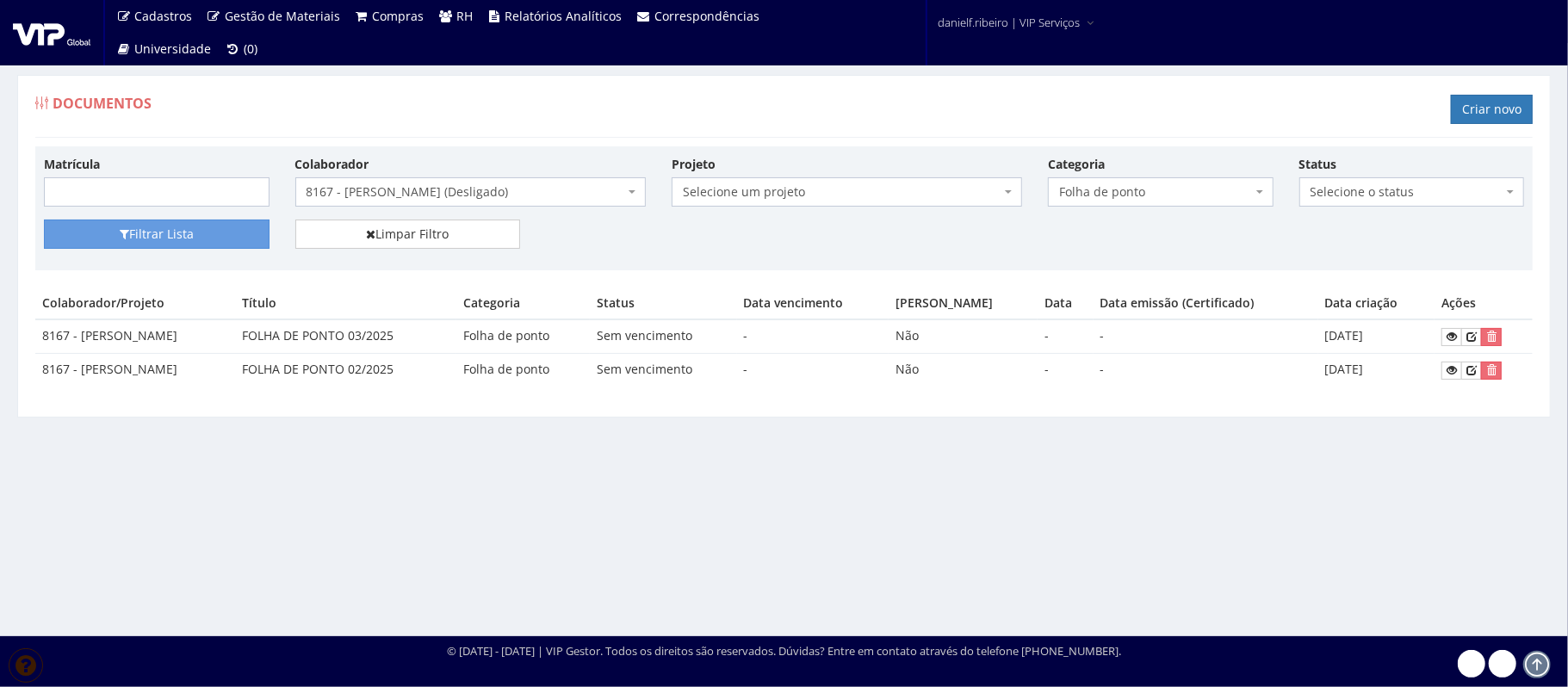
click at [374, 189] on span "8167 - [PERSON_NAME] (Desligado)" at bounding box center [465, 192] width 318 height 17
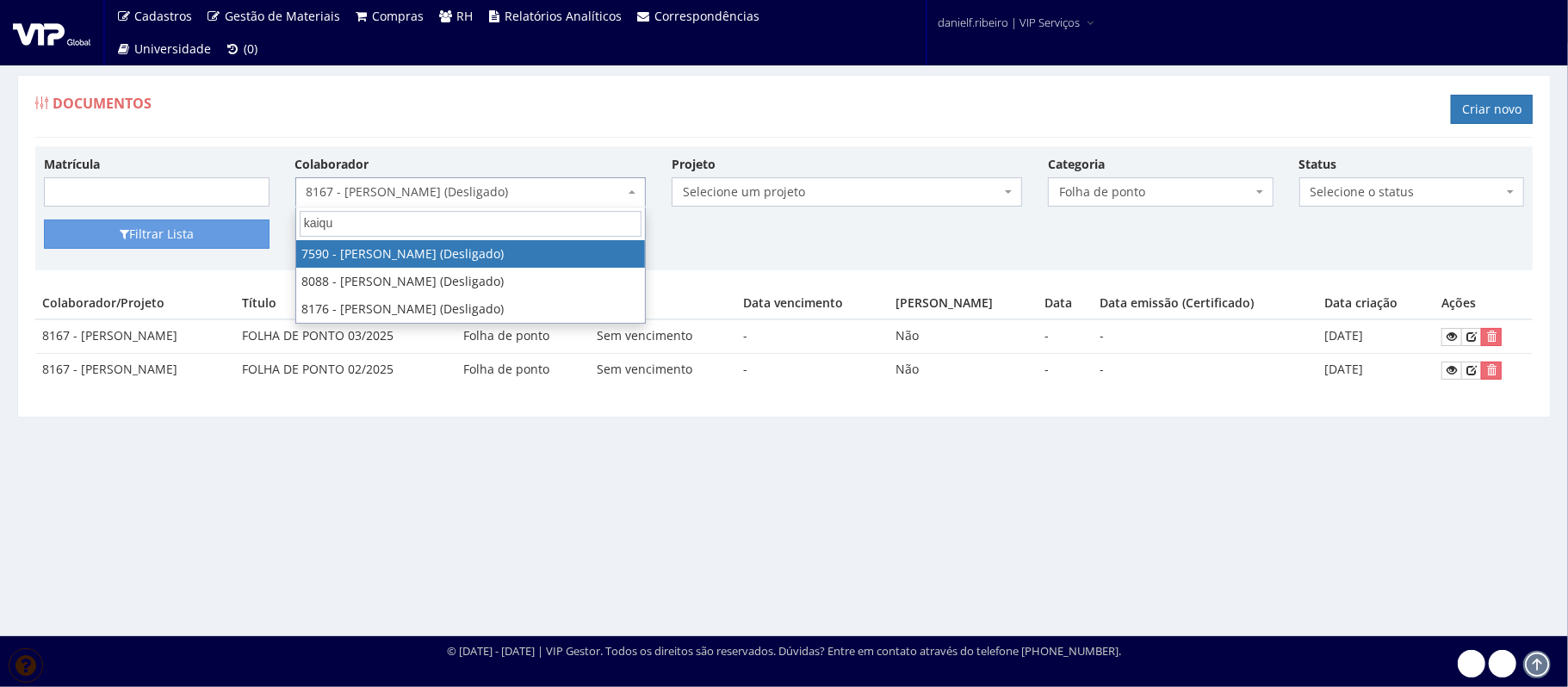
type input "kaique"
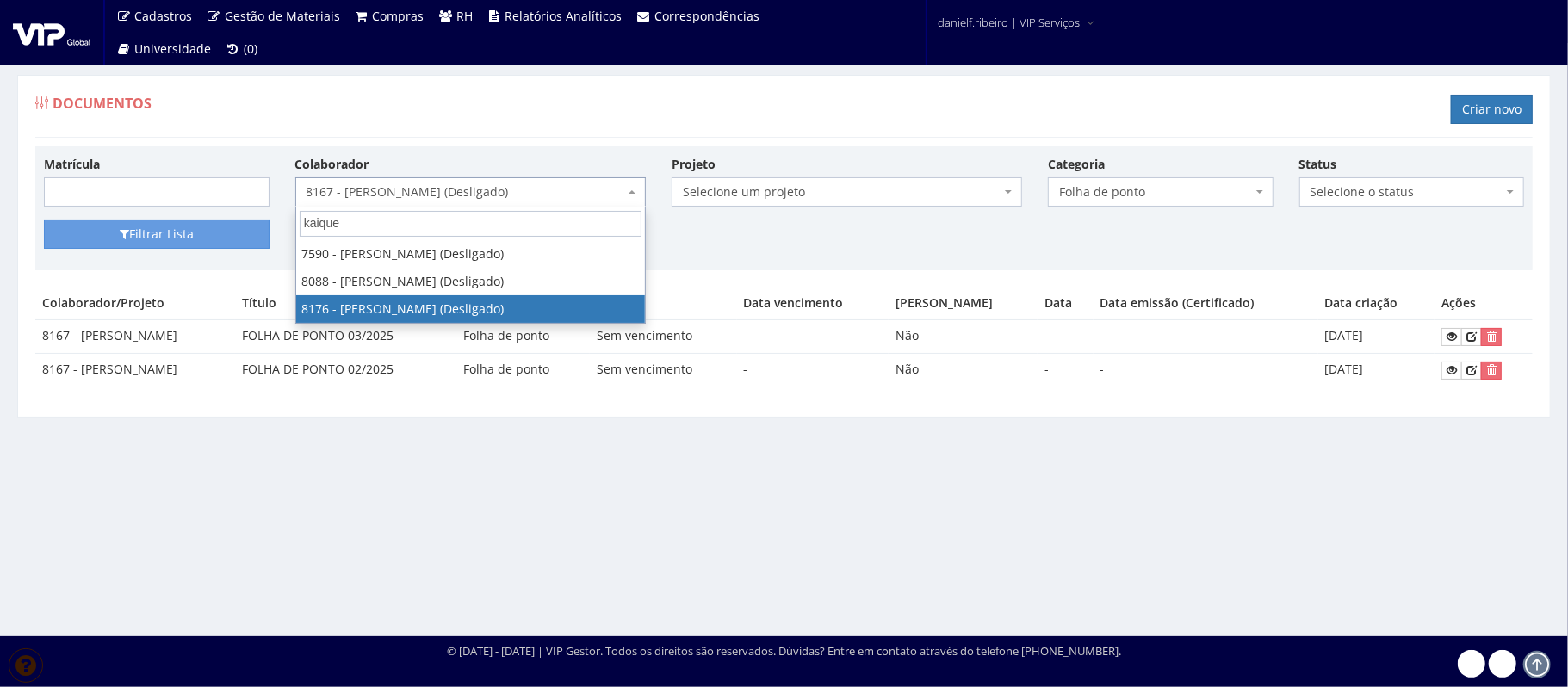
select select "4015"
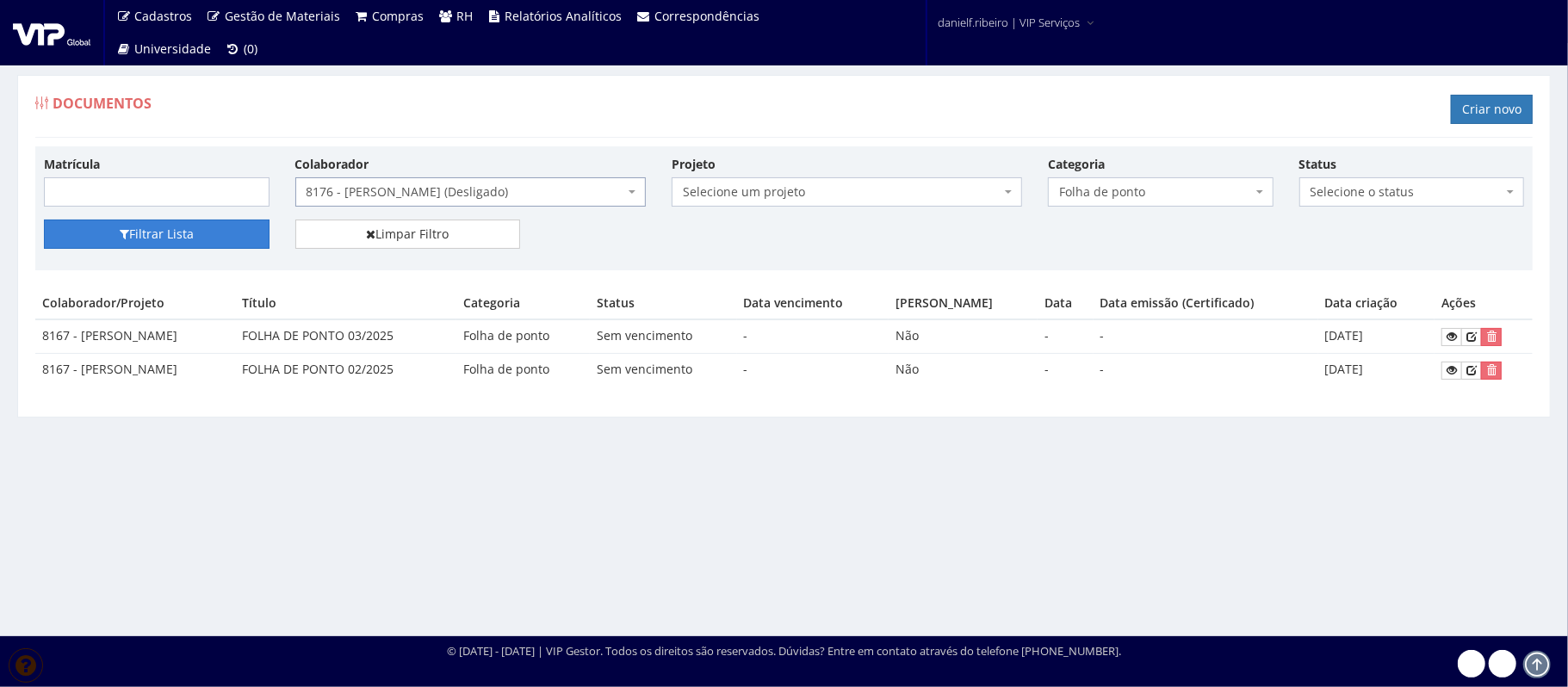
click at [131, 229] on button "Filtrar Lista" at bounding box center [157, 234] width 225 height 30
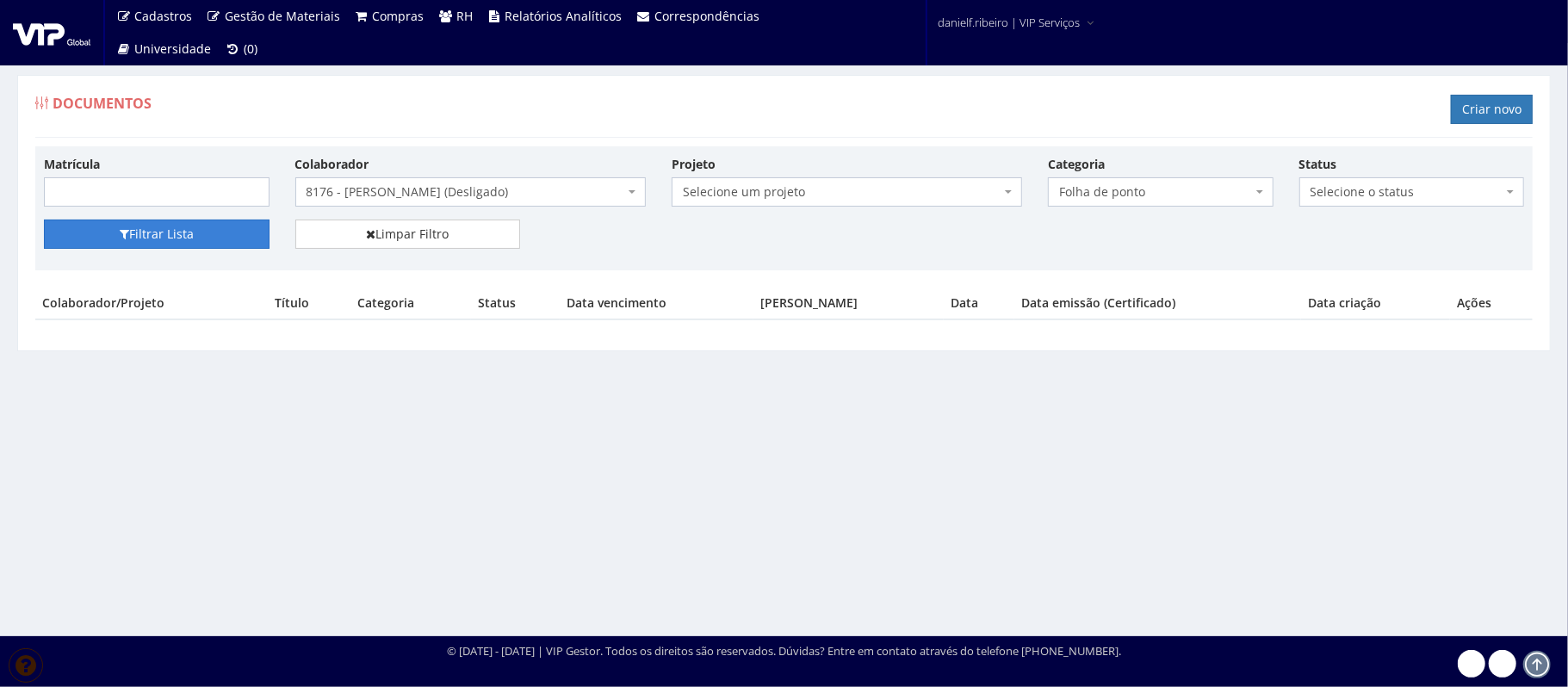
click at [228, 249] on button "Filtrar Lista" at bounding box center [157, 234] width 225 height 30
click at [470, 191] on span "8176 - [PERSON_NAME] (Desligado)" at bounding box center [465, 192] width 318 height 17
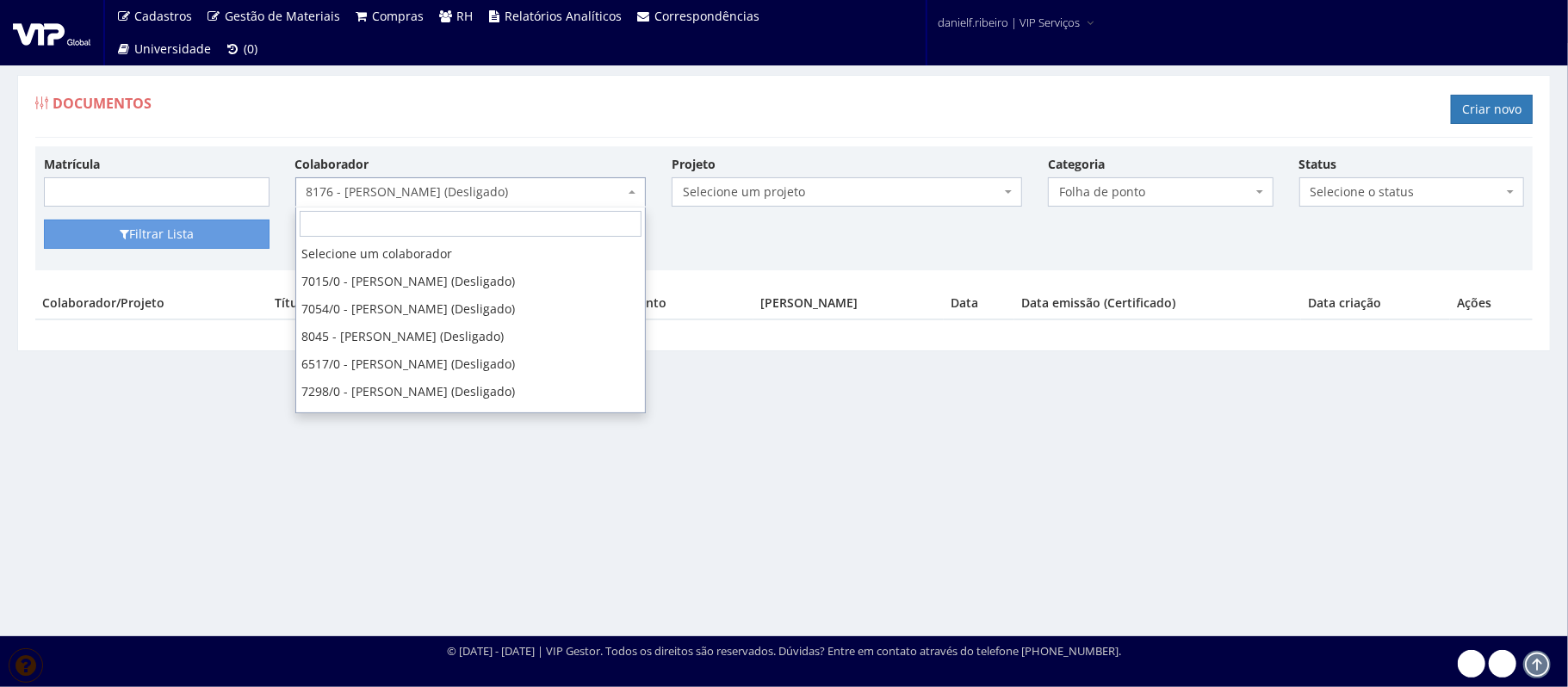
scroll to position [24898, 0]
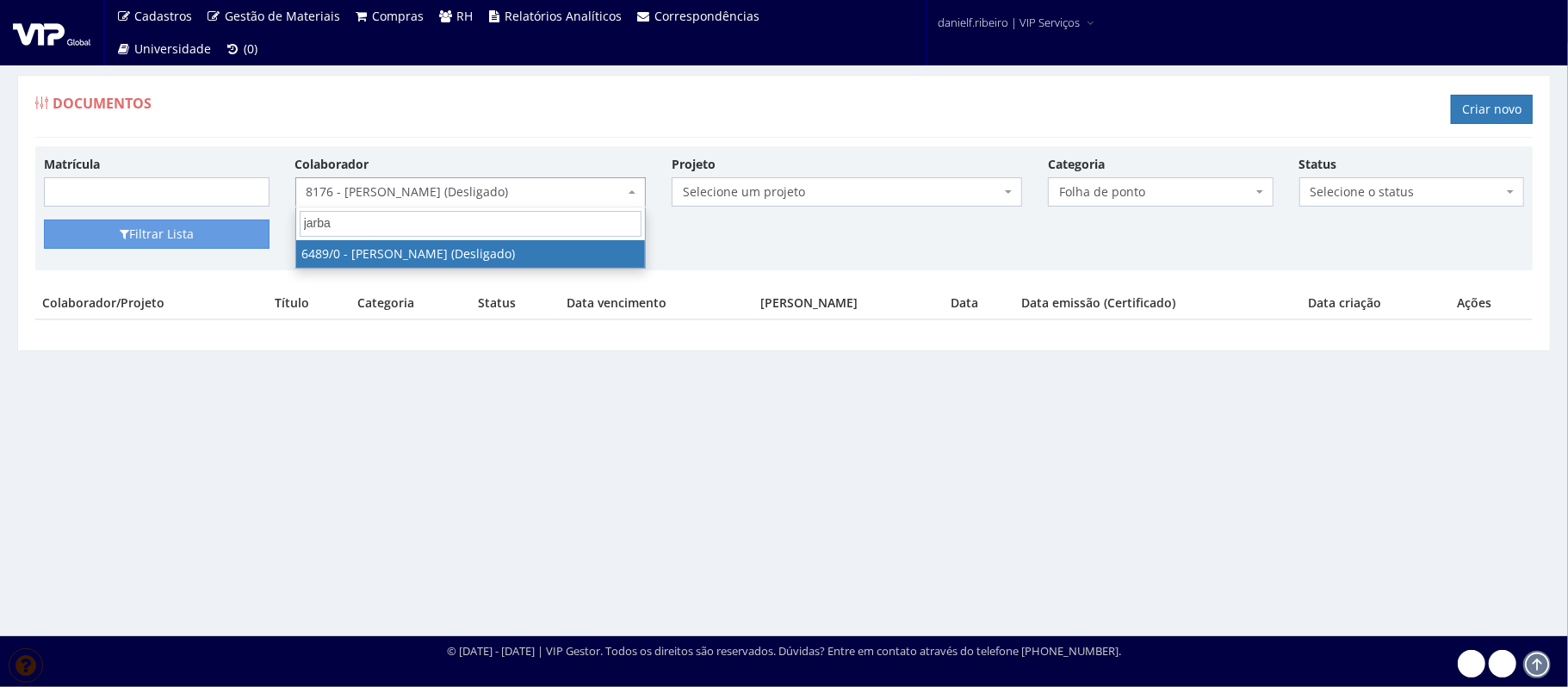
type input "jarbas"
select select "90"
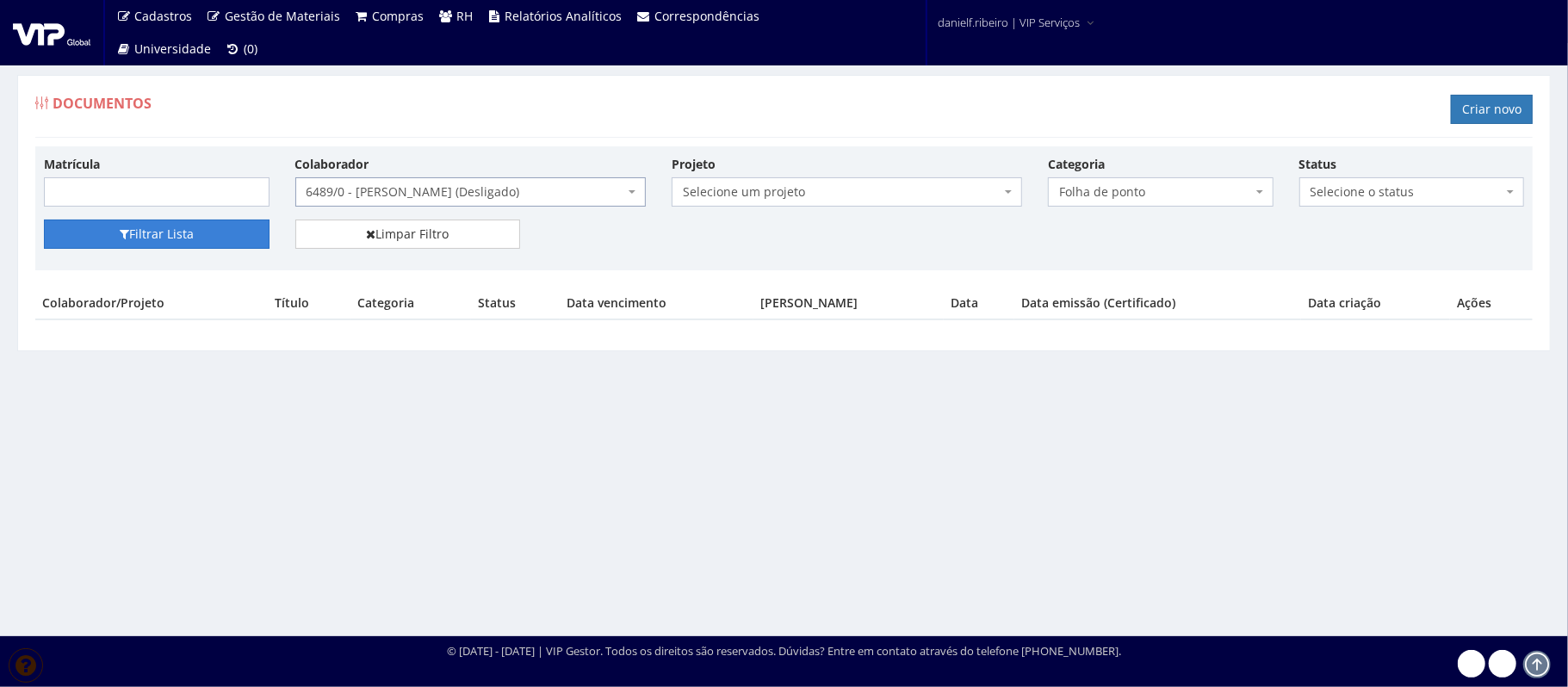
click at [224, 245] on button "Filtrar Lista" at bounding box center [157, 234] width 225 height 30
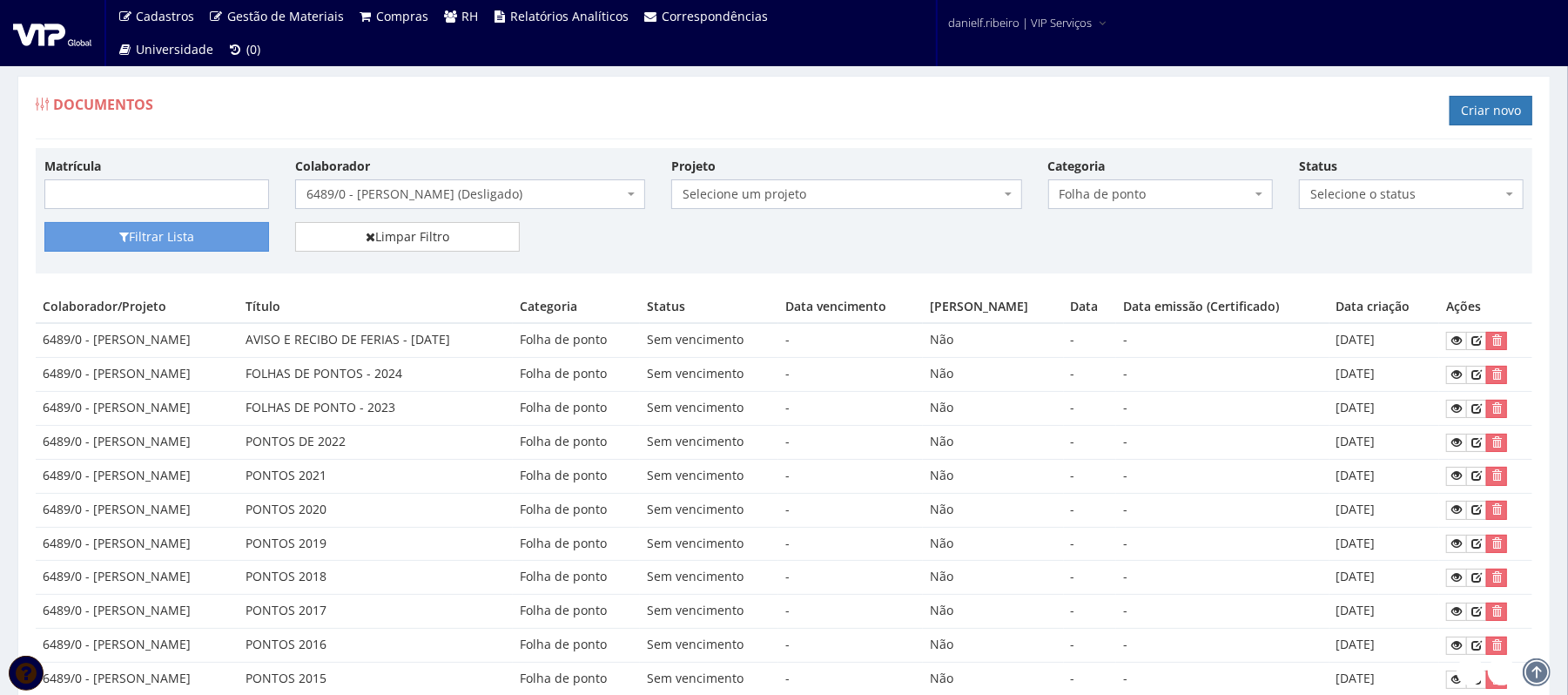
click at [437, 195] on span "6489/0 - [PERSON_NAME] (Desligado)" at bounding box center [465, 194] width 316 height 17
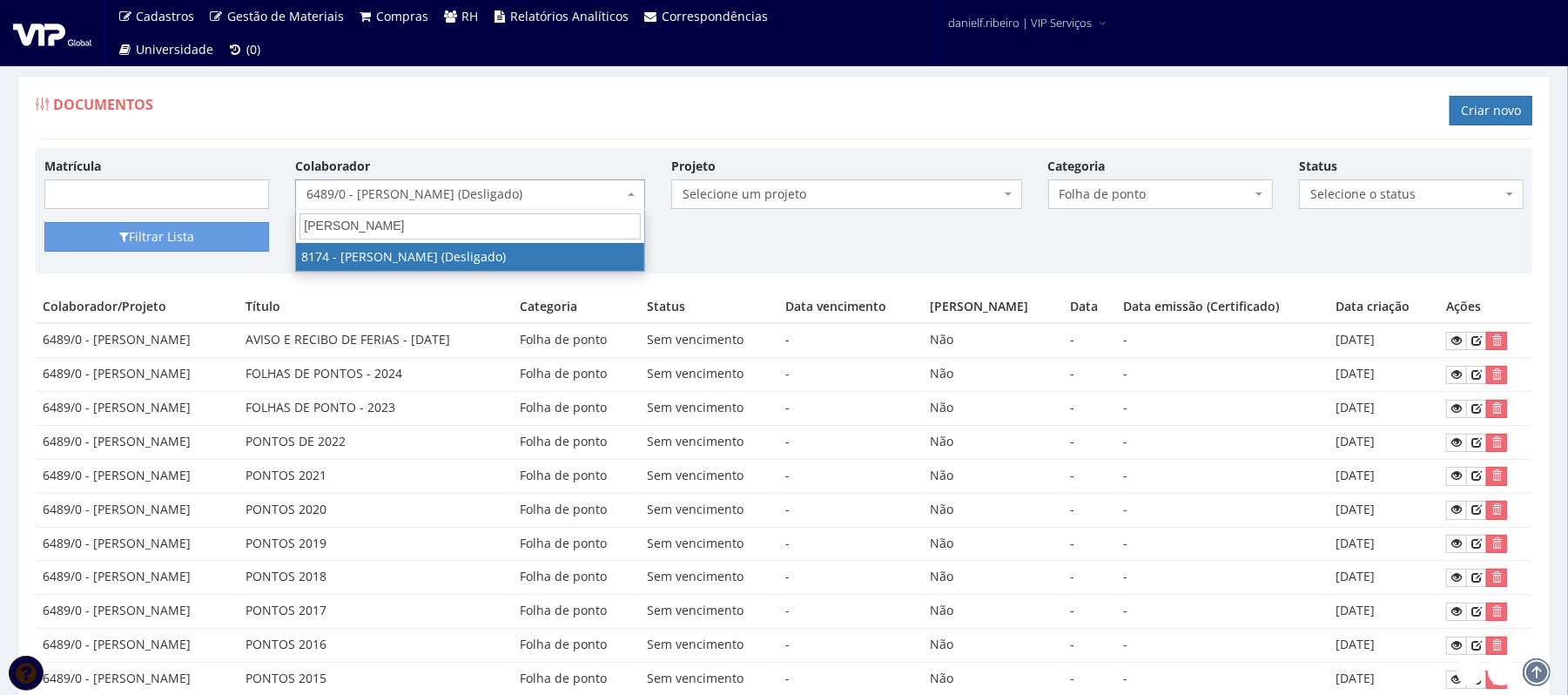
type input "lopes xa"
select select "3992"
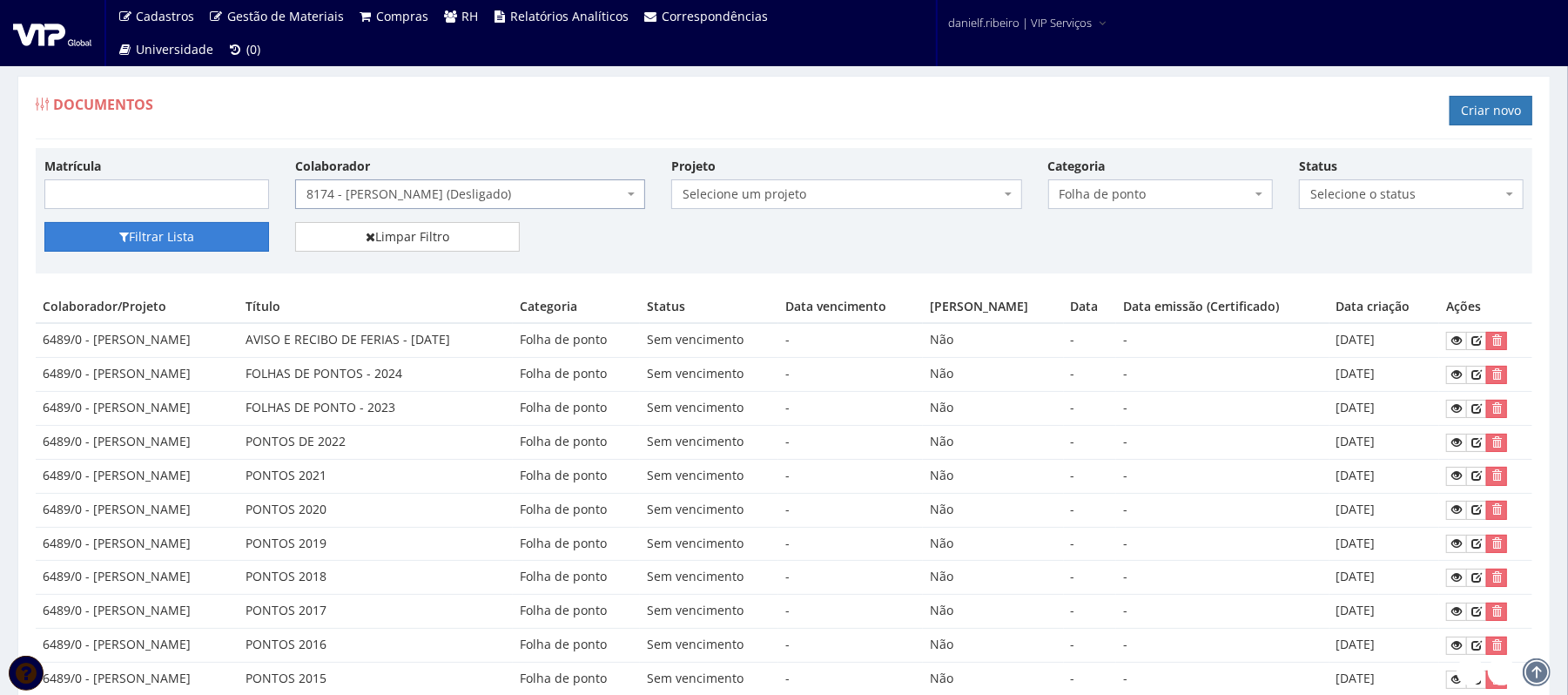
click at [162, 227] on button "Filtrar Lista" at bounding box center [156, 236] width 225 height 30
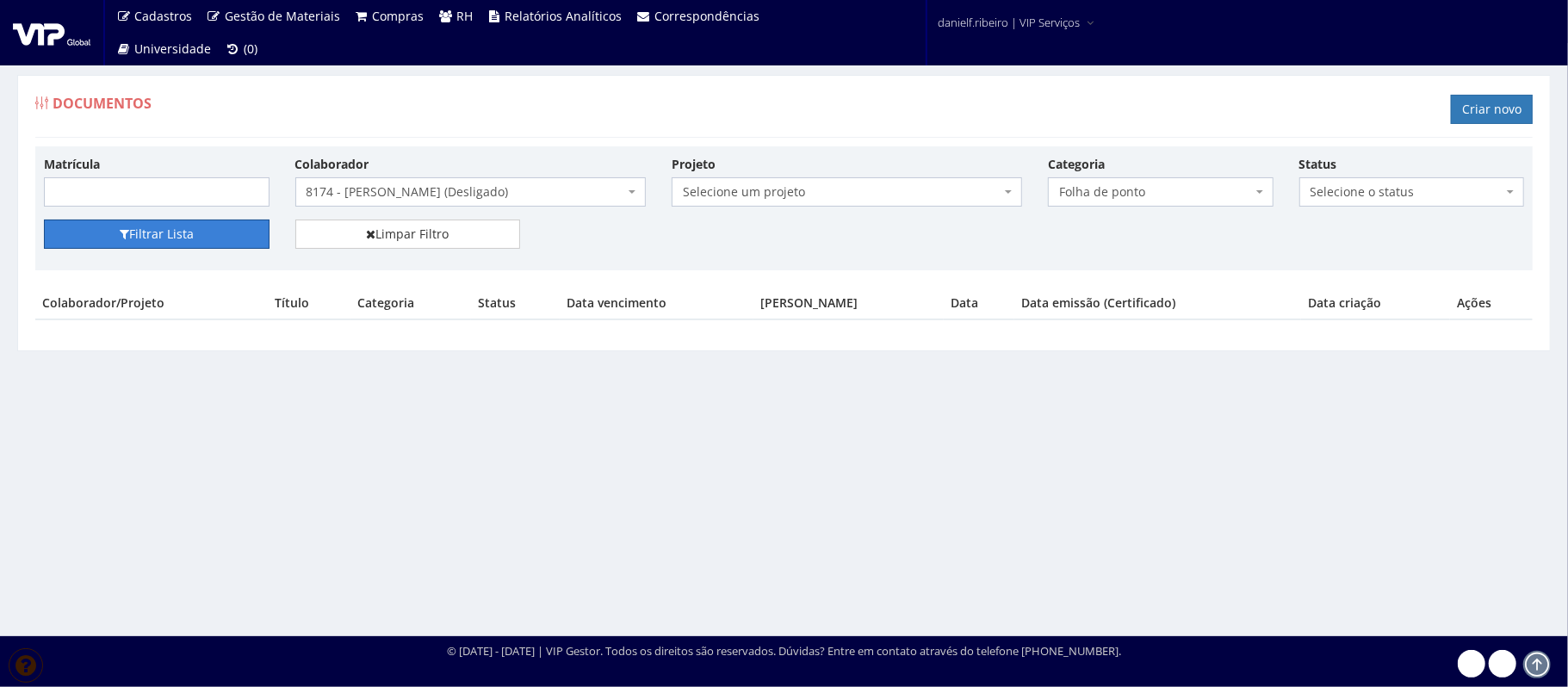
drag, startPoint x: 0, startPoint y: 0, endPoint x: 160, endPoint y: 225, distance: 276.1
click at [160, 225] on button "Filtrar Lista" at bounding box center [157, 234] width 225 height 30
click at [212, 224] on button "Filtrar Lista" at bounding box center [157, 234] width 225 height 30
click at [381, 180] on span "8174 - [PERSON_NAME] (Desligado)" at bounding box center [470, 192] width 350 height 30
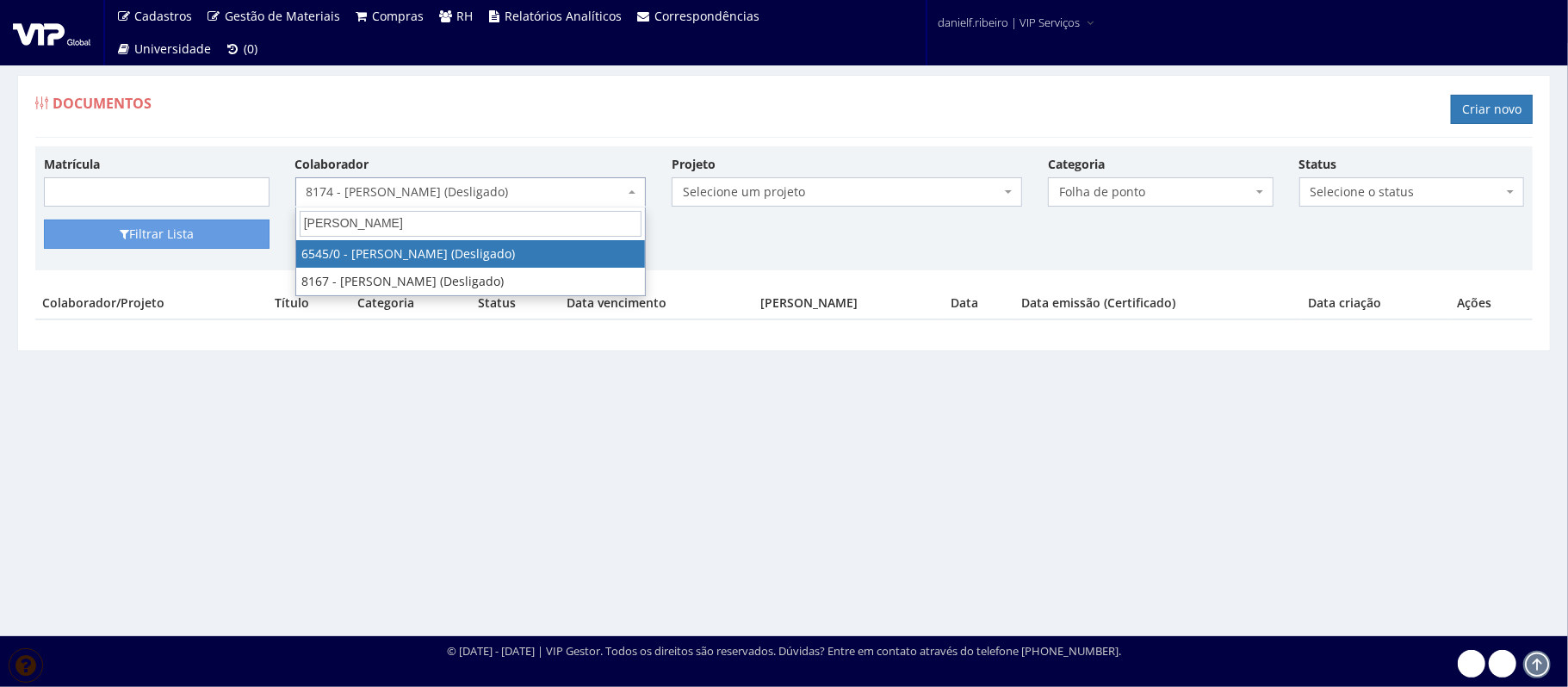
type input "[PERSON_NAME]"
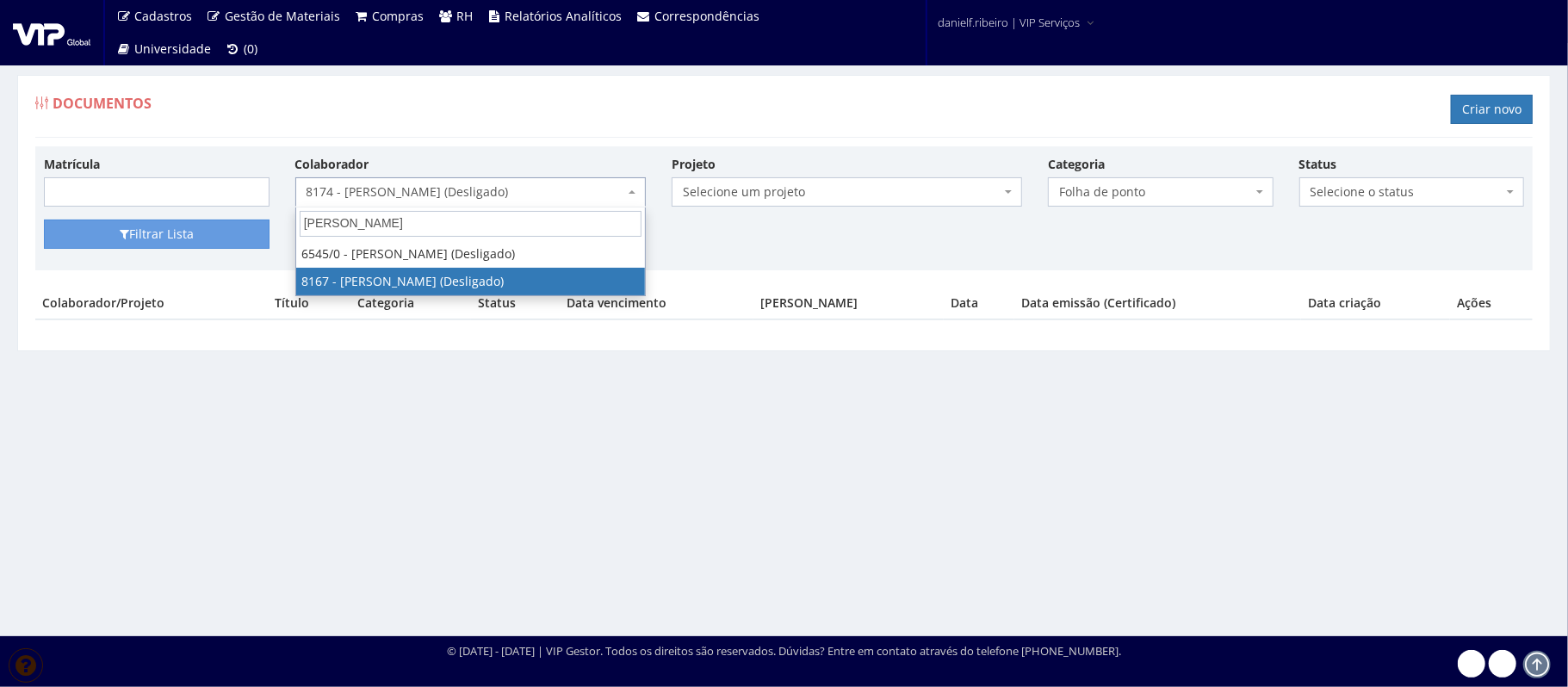
select select "3952"
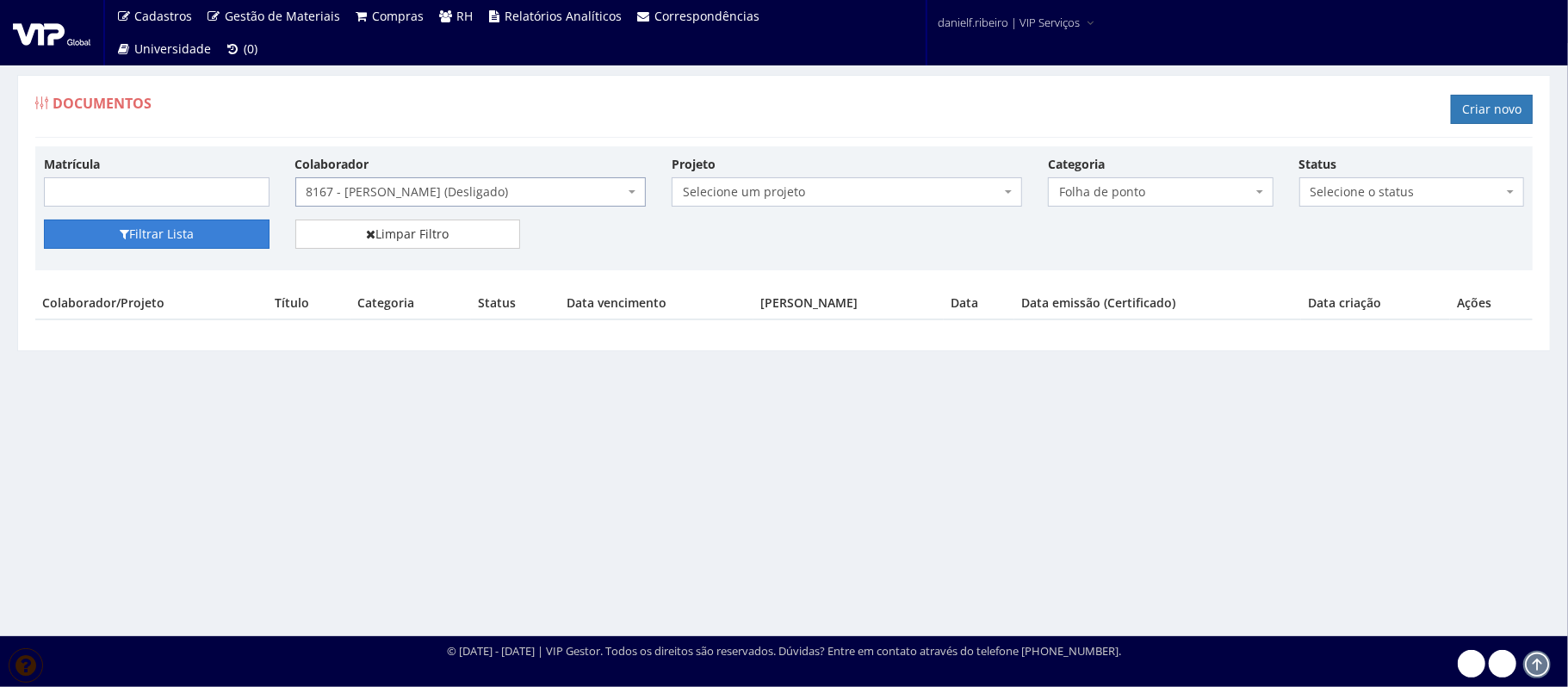
click at [211, 236] on button "Filtrar Lista" at bounding box center [157, 234] width 225 height 30
click at [187, 222] on button "Filtrar Lista" at bounding box center [157, 234] width 225 height 30
click at [366, 195] on span "8174 - [PERSON_NAME] (Desligado)" at bounding box center [465, 192] width 318 height 17
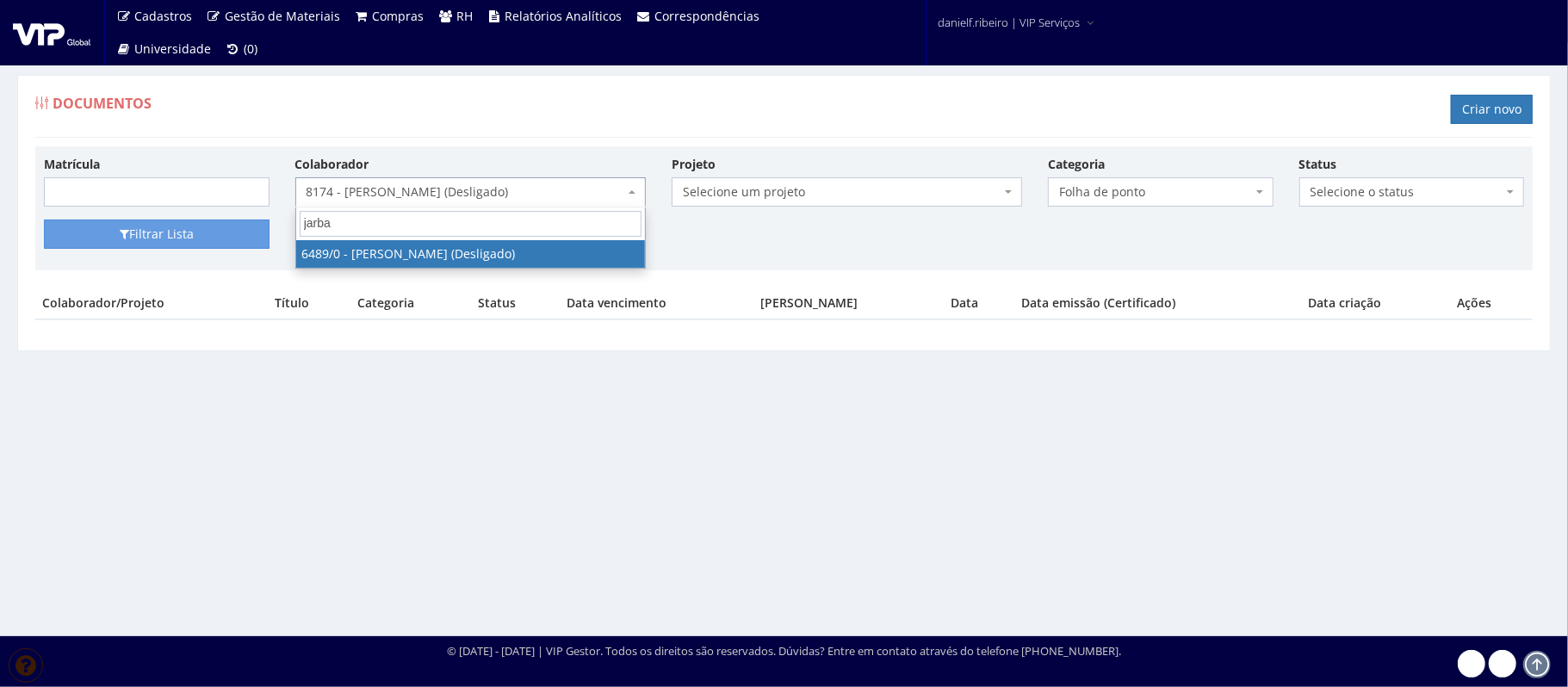
type input "jarbas"
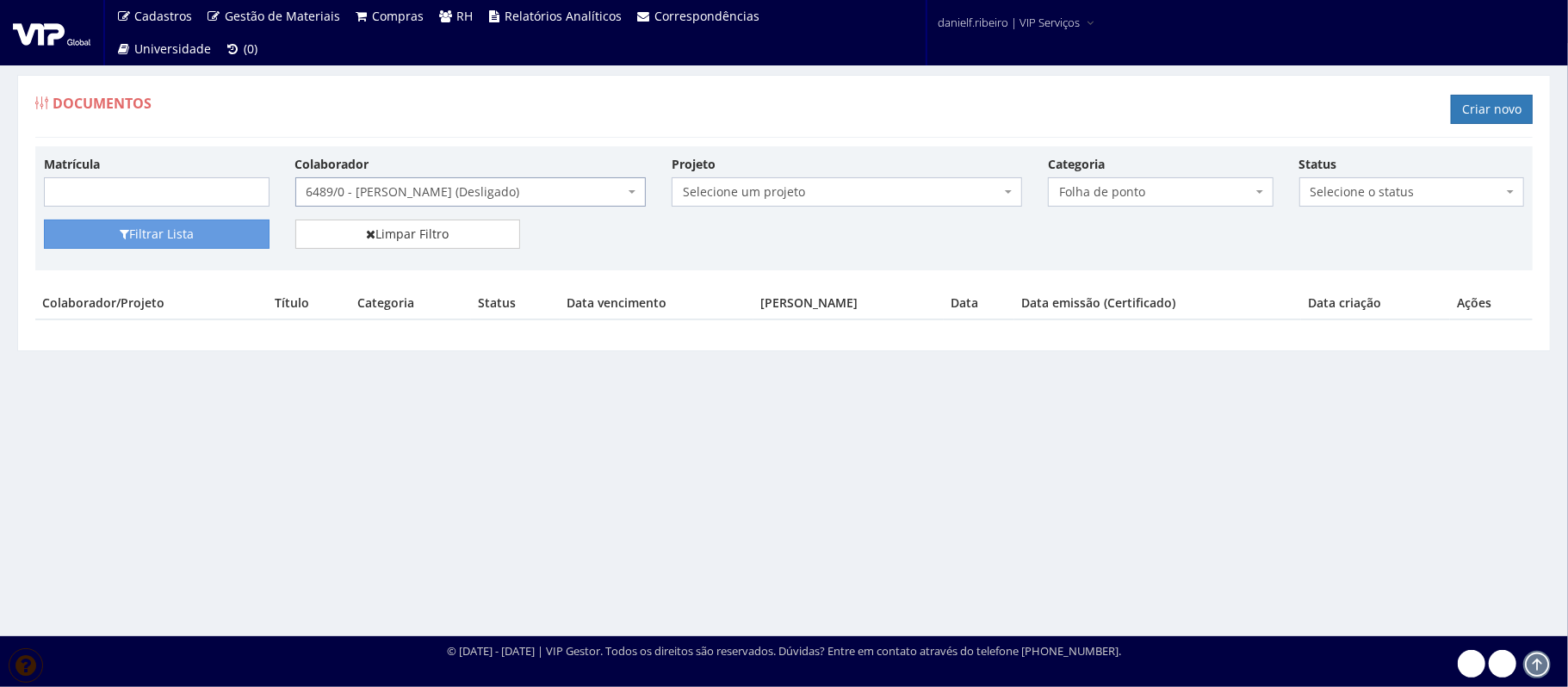
select select "90"
click at [193, 235] on button "Filtrar Lista" at bounding box center [157, 234] width 225 height 30
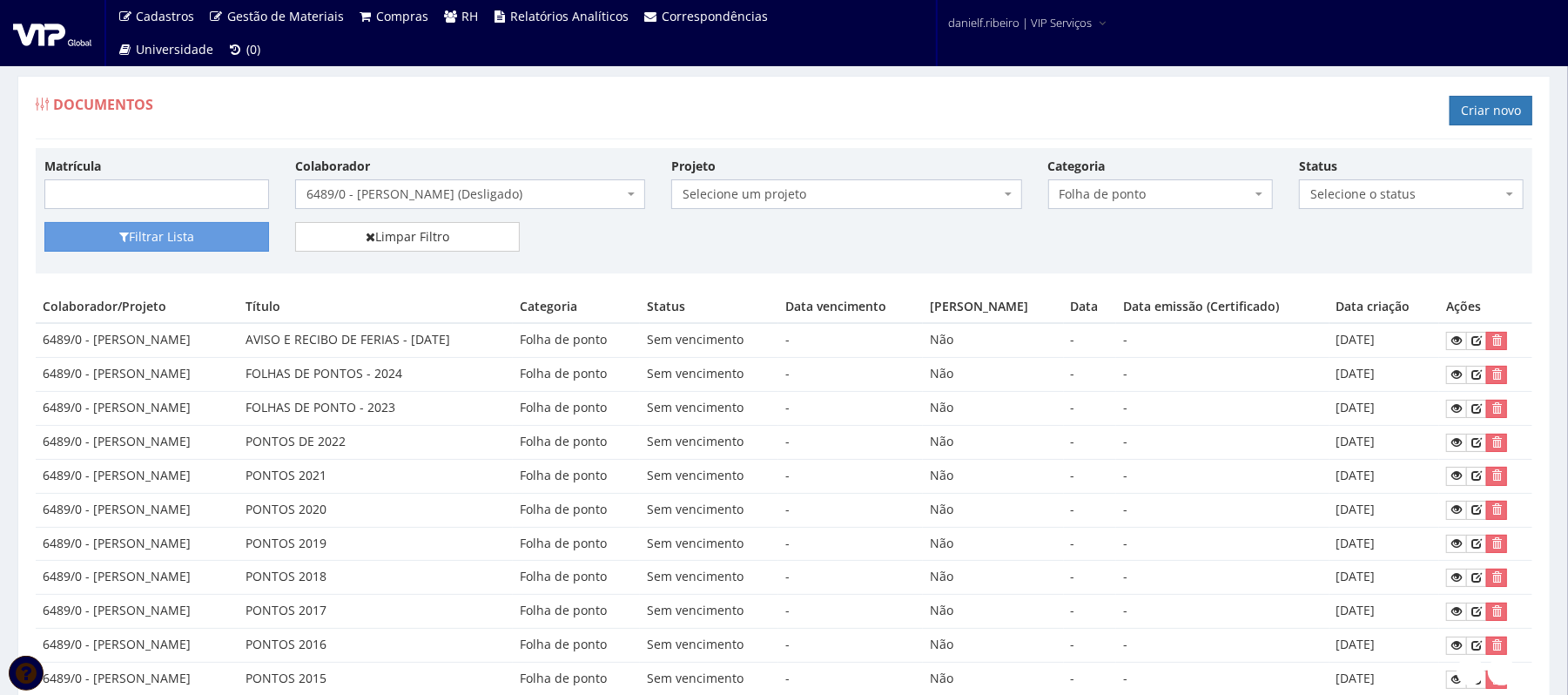
click at [695, 113] on div "Documentos Criar novo" at bounding box center [784, 113] width 1497 height 52
